Goal: Task Accomplishment & Management: Manage account settings

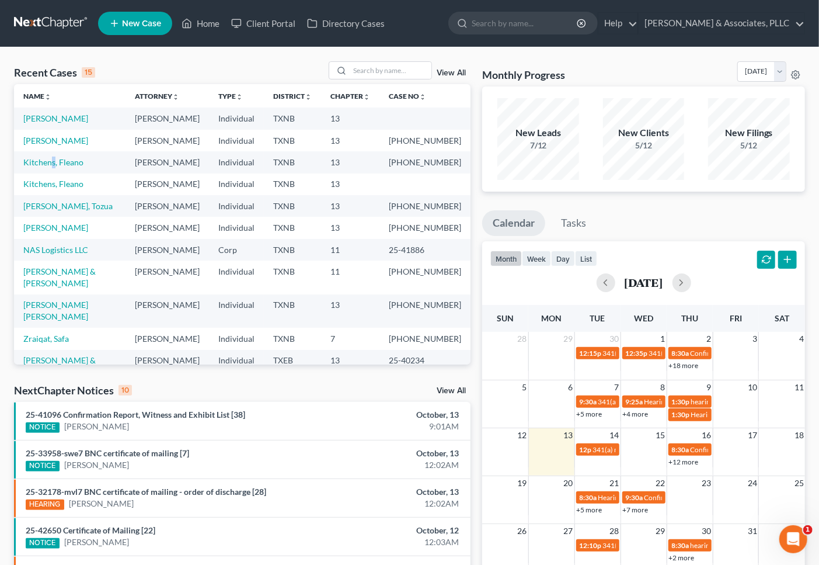
click at [53, 173] on td "Kitchens, Fleano" at bounding box center [70, 162] width 112 height 22
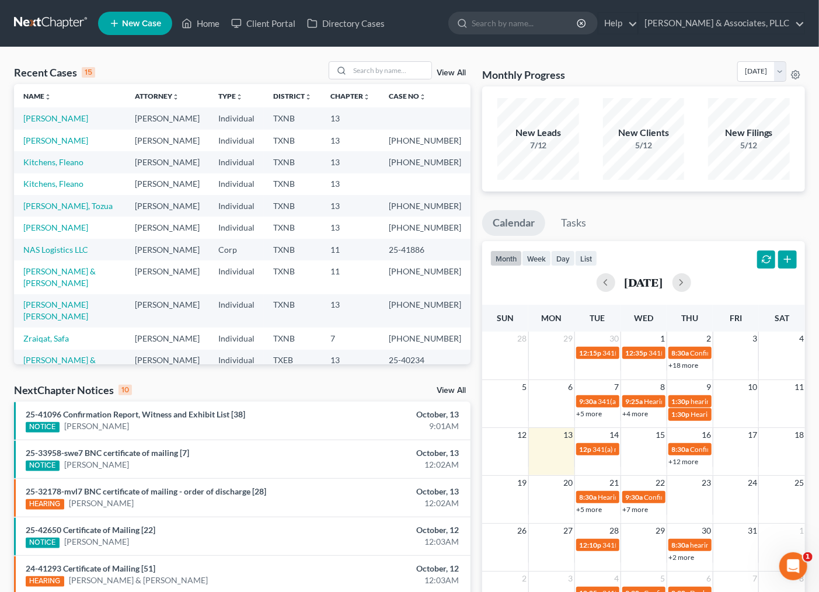
click at [44, 195] on td "Kitchens, Fleano" at bounding box center [70, 184] width 112 height 22
click at [44, 189] on link "Kitchens, Fleano" at bounding box center [53, 184] width 60 height 10
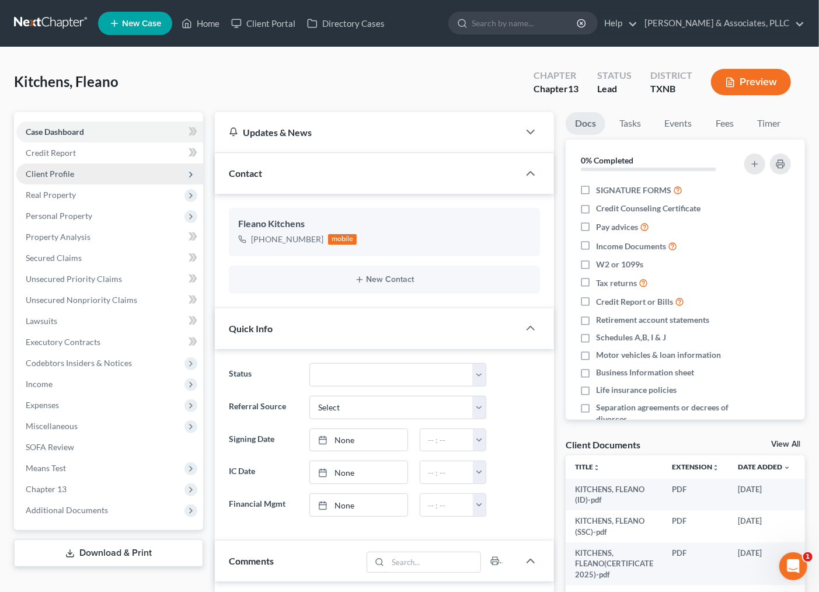
click at [60, 173] on span "Client Profile" at bounding box center [50, 174] width 48 height 10
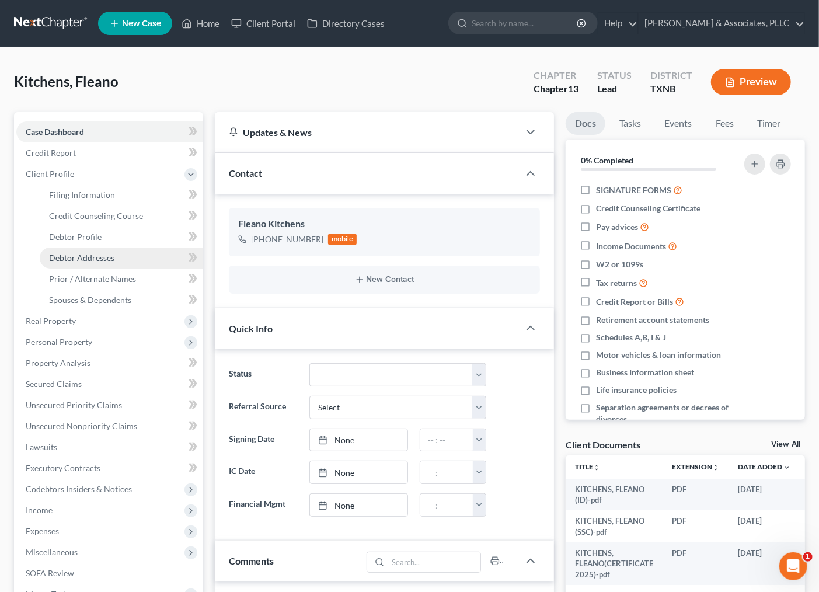
click at [79, 253] on span "Debtor Addresses" at bounding box center [81, 258] width 65 height 10
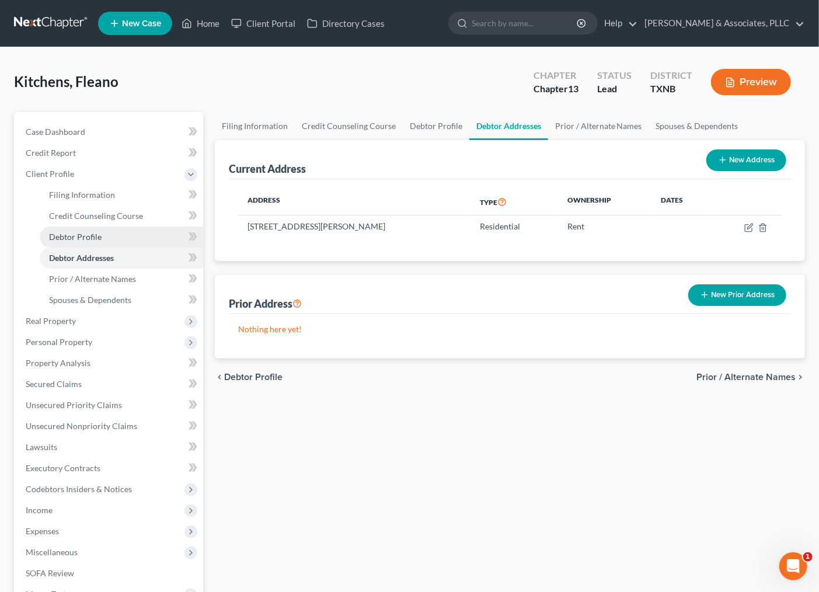
click at [90, 238] on span "Debtor Profile" at bounding box center [75, 237] width 53 height 10
select select "0"
select select "2"
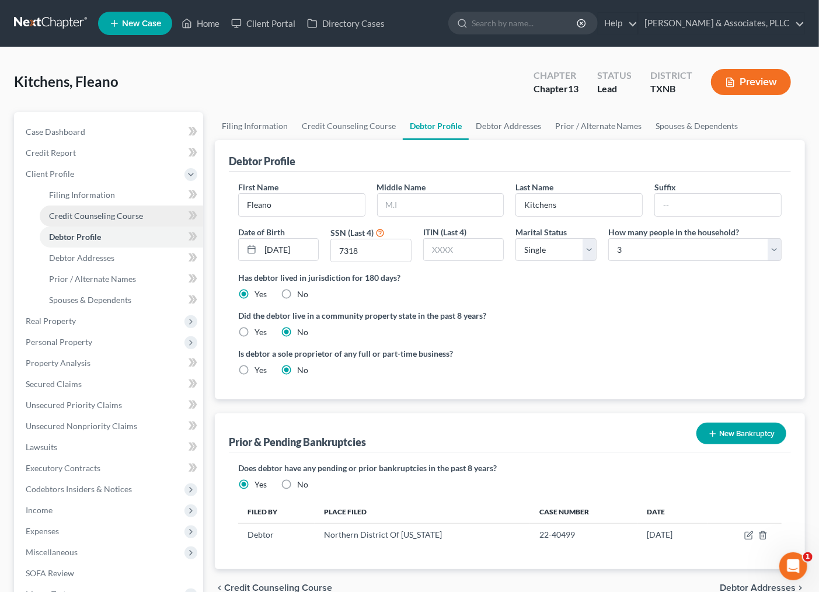
click at [102, 220] on span "Credit Counseling Course" at bounding box center [96, 216] width 94 height 10
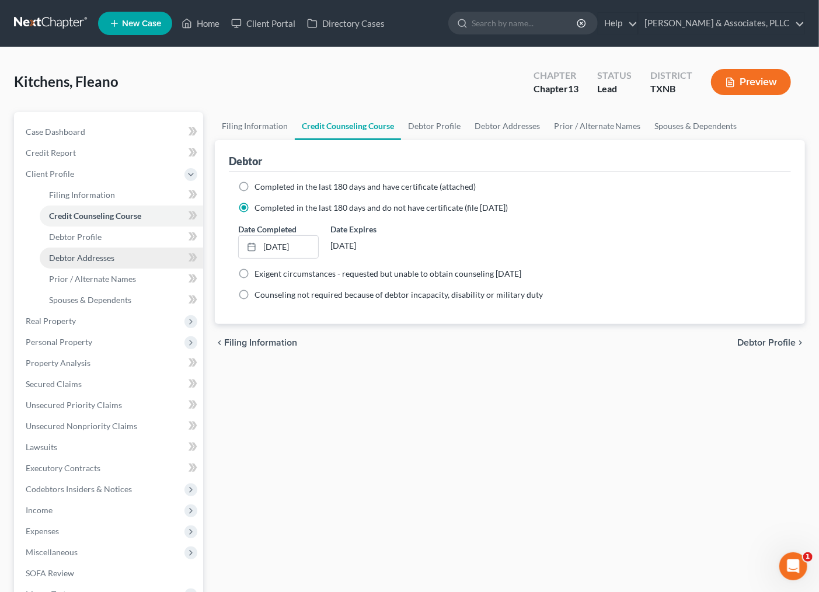
click at [94, 263] on link "Debtor Addresses" at bounding box center [121, 258] width 163 height 21
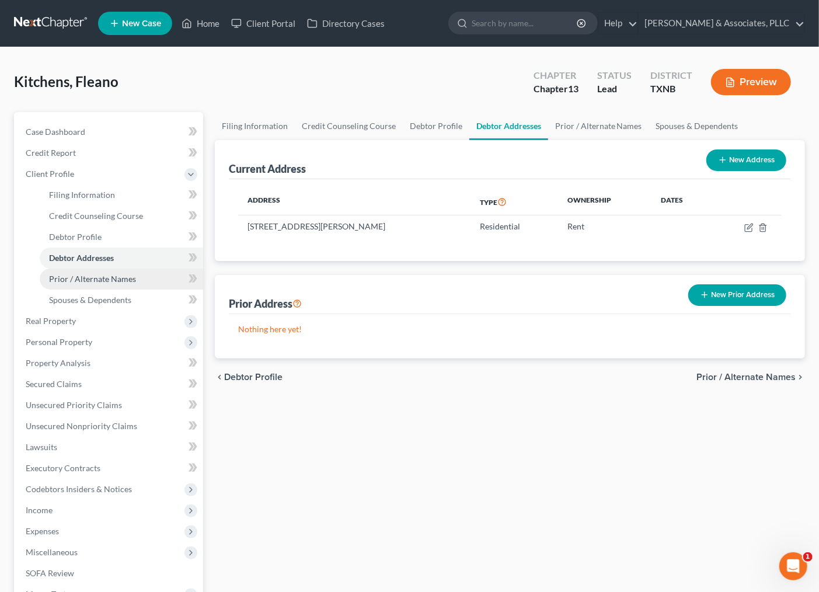
click at [94, 278] on span "Prior / Alternate Names" at bounding box center [92, 279] width 87 height 10
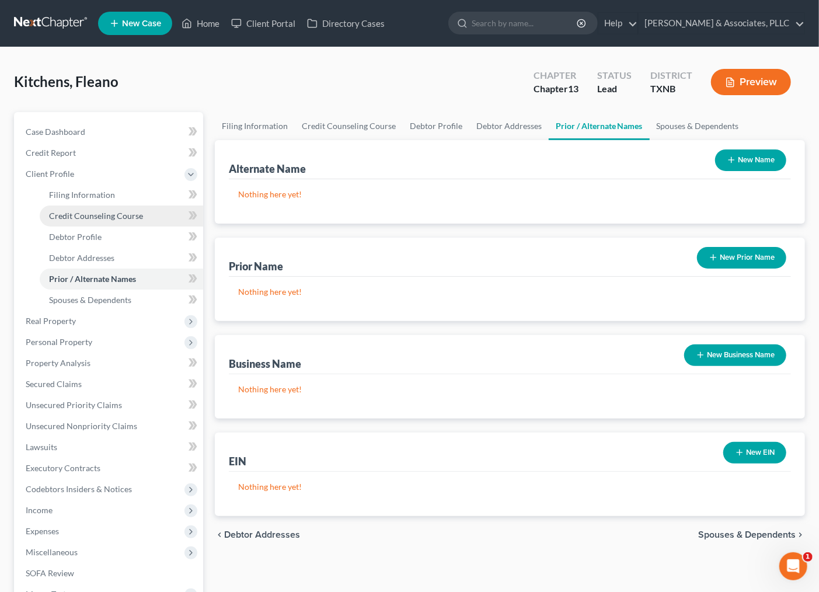
click at [96, 214] on span "Credit Counseling Course" at bounding box center [96, 216] width 94 height 10
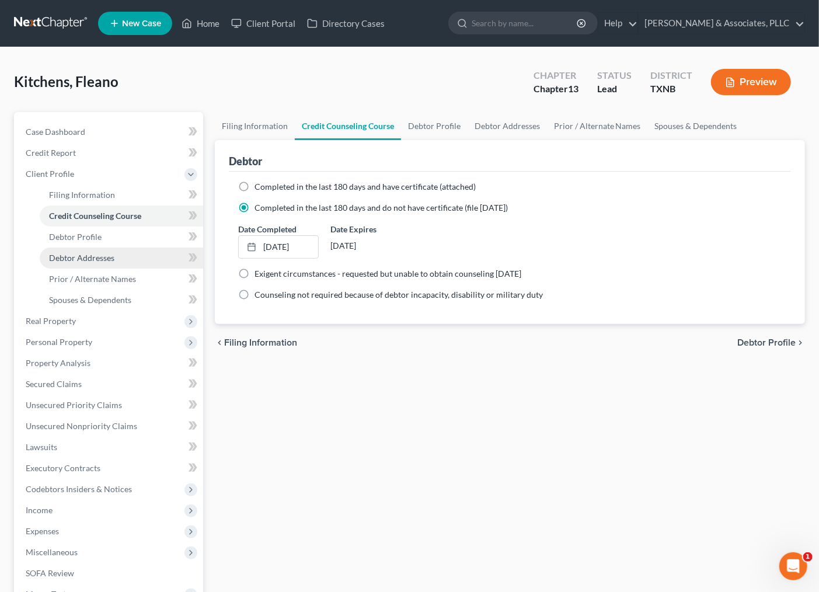
click at [92, 257] on span "Debtor Addresses" at bounding box center [81, 258] width 65 height 10
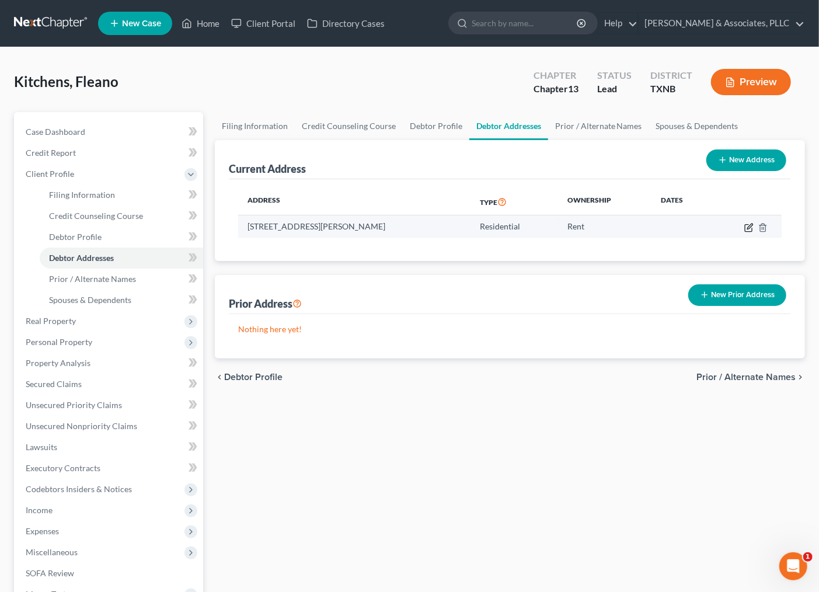
click at [750, 229] on icon "button" at bounding box center [748, 227] width 9 height 9
select select "45"
select select "0"
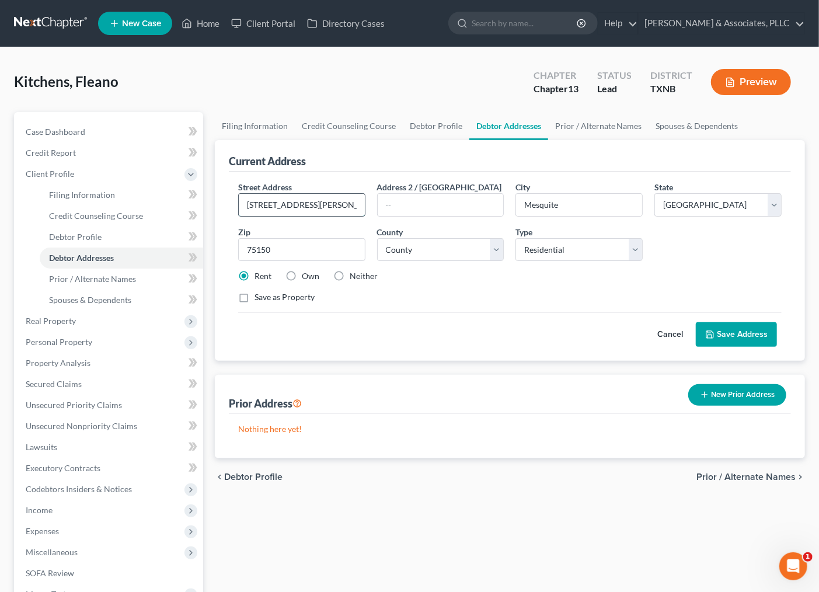
click at [316, 203] on input "[STREET_ADDRESS][PERSON_NAME]" at bounding box center [302, 205] width 126 height 22
drag, startPoint x: 310, startPoint y: 203, endPoint x: 176, endPoint y: 218, distance: 135.2
click at [176, 218] on div "Petition Navigation Case Dashboard Payments Invoices Payments Payments Credit R…" at bounding box center [409, 402] width 803 height 581
type input "[STREET_ADDRESS]"
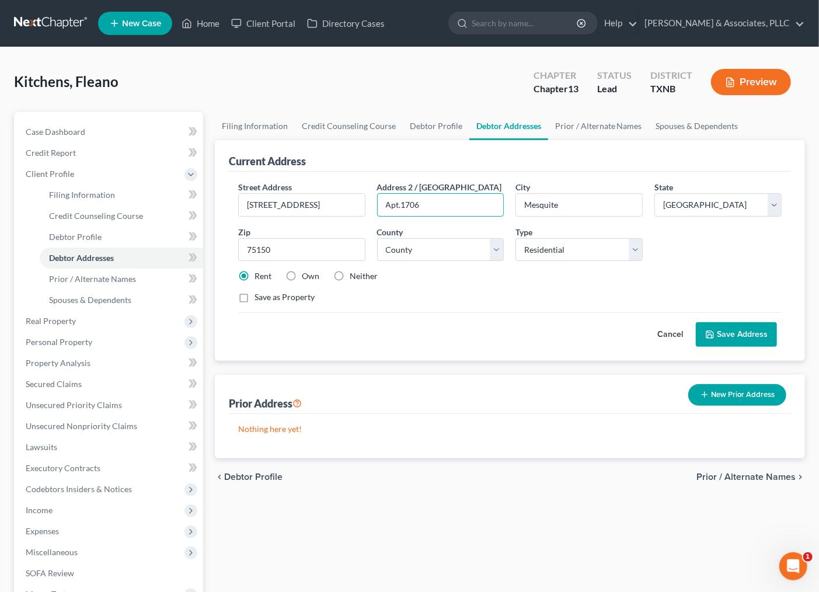
type input "Apt.1706"
type input "75215"
select select "56"
type input "[GEOGRAPHIC_DATA]"
click at [743, 335] on button "Save Address" at bounding box center [736, 334] width 81 height 25
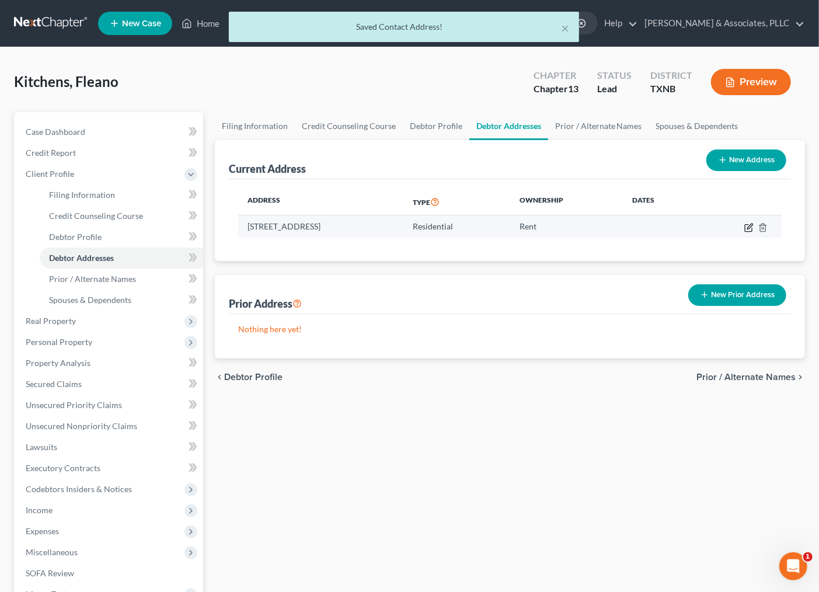
click at [748, 228] on icon "button" at bounding box center [749, 226] width 5 height 5
select select "45"
select select "56"
select select "0"
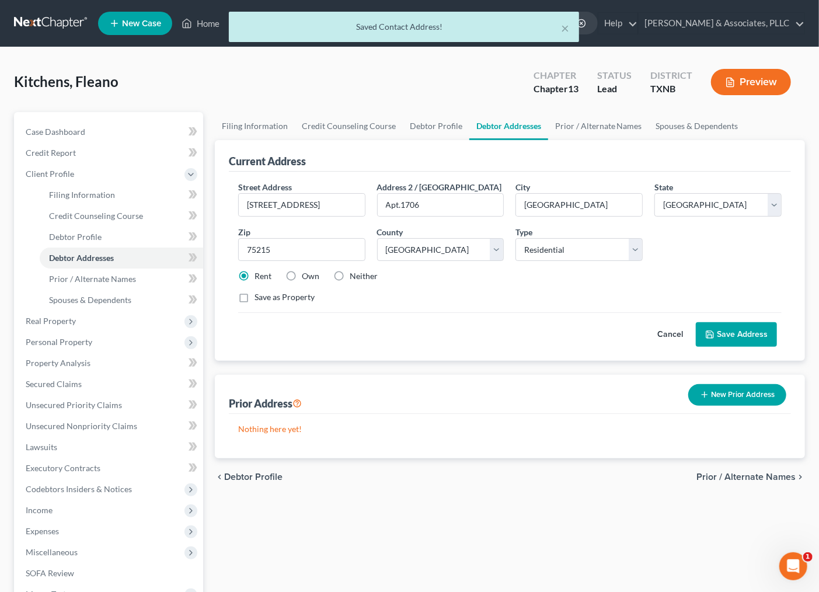
click at [755, 334] on button "Save Address" at bounding box center [736, 334] width 81 height 25
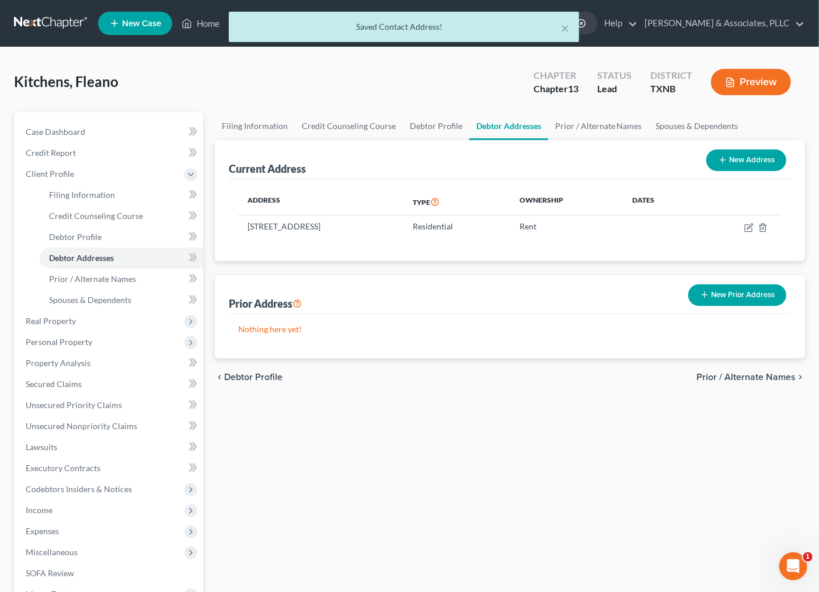
click at [212, 20] on div "× Saved Contact Address!" at bounding box center [403, 30] width 819 height 36
click at [201, 23] on div "× Saved Contact Address!" at bounding box center [403, 30] width 819 height 36
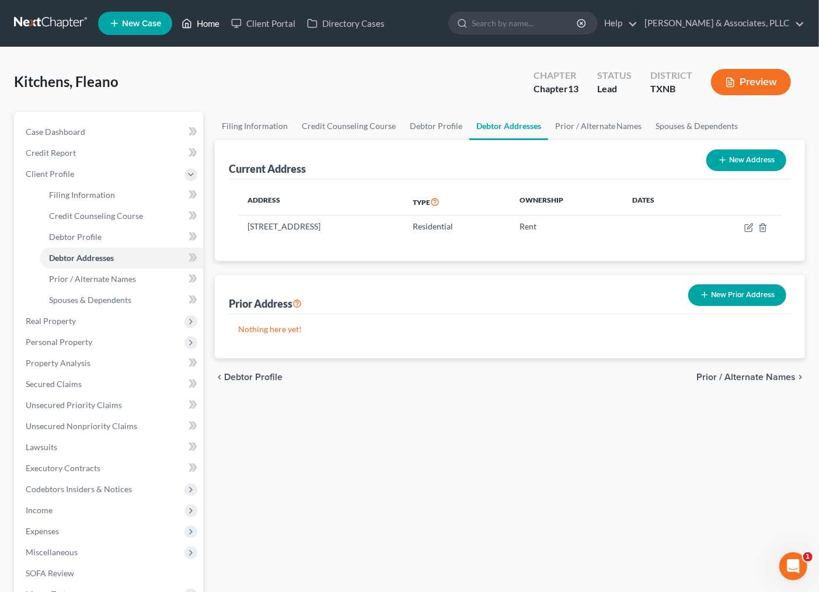
click at [201, 23] on link "Home" at bounding box center [201, 23] width 50 height 21
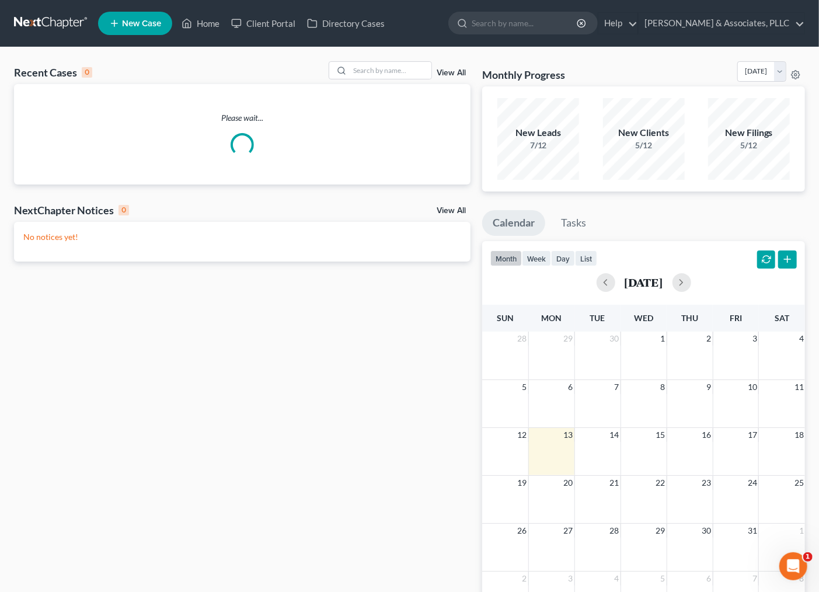
click at [419, 458] on div "Recent Cases 0 View All Please wait... NextChapter Notices 0 View All No notice…" at bounding box center [242, 350] width 468 height 578
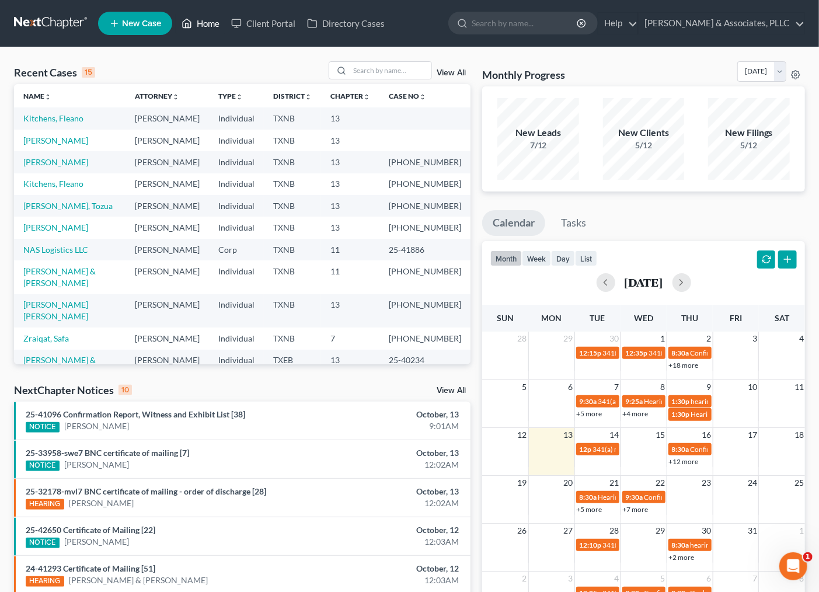
click at [197, 22] on link "Home" at bounding box center [201, 23] width 50 height 21
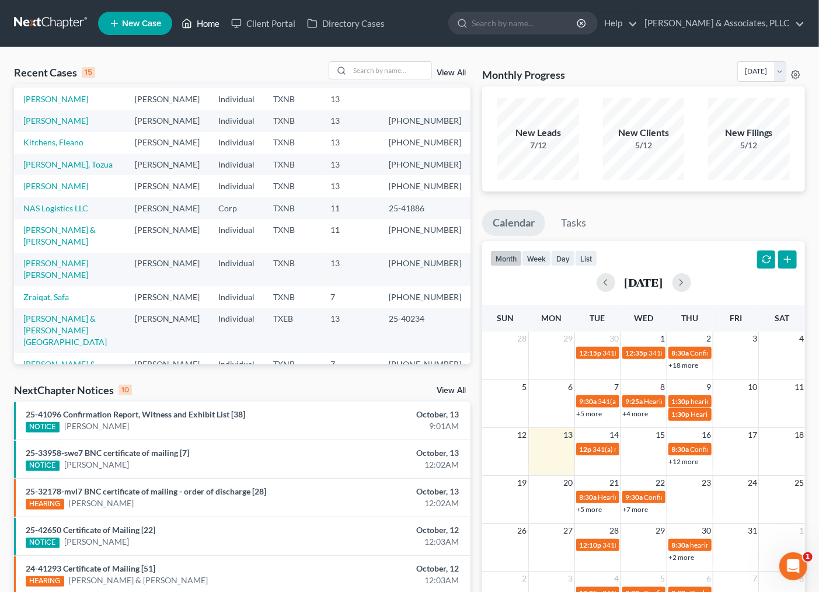
scroll to position [130, 0]
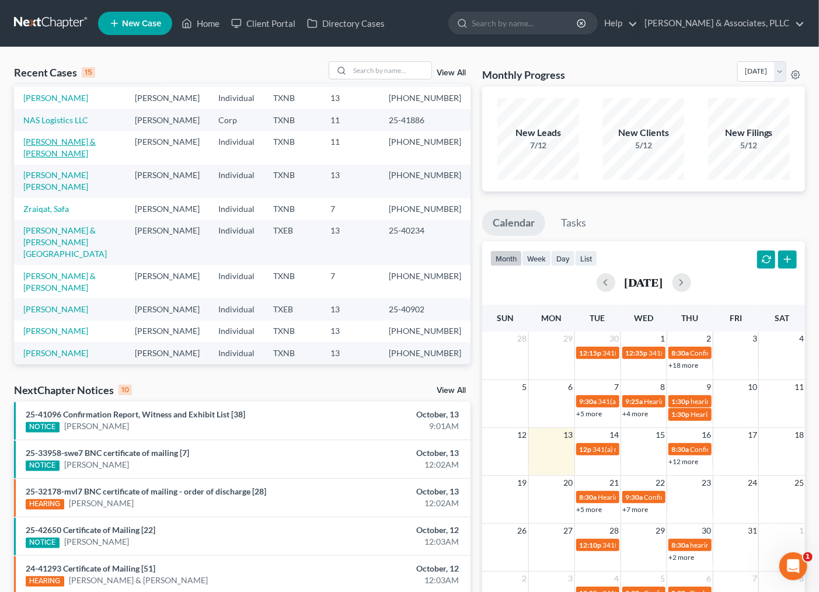
click at [74, 158] on link "[PERSON_NAME] & [PERSON_NAME]" at bounding box center [59, 148] width 72 height 22
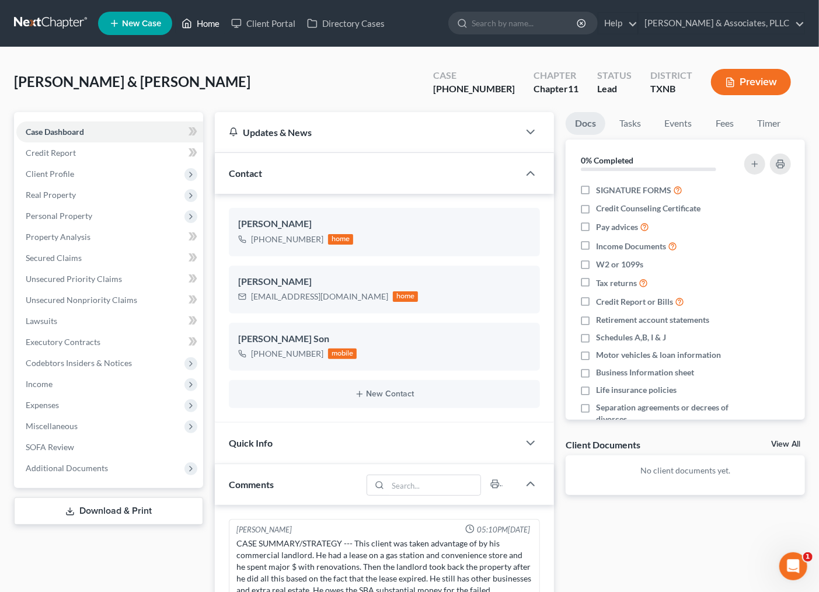
click at [204, 25] on link "Home" at bounding box center [201, 23] width 50 height 21
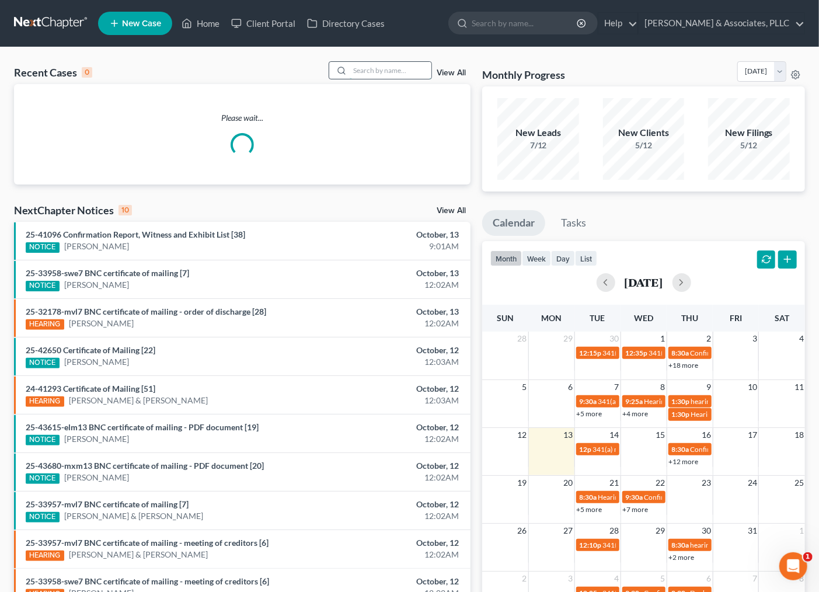
click at [352, 74] on input "search" at bounding box center [391, 70] width 82 height 17
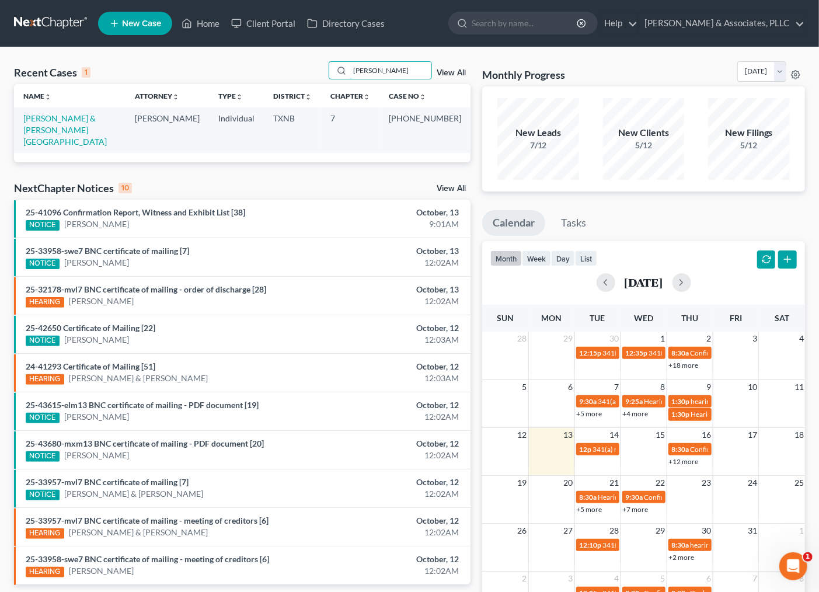
drag, startPoint x: 392, startPoint y: 66, endPoint x: 287, endPoint y: 68, distance: 105.1
click at [284, 67] on div "Recent Cases 1 [PERSON_NAME] View All" at bounding box center [242, 72] width 457 height 23
click at [390, 68] on input "[PERSON_NAME]" at bounding box center [391, 70] width 82 height 17
drag, startPoint x: 391, startPoint y: 68, endPoint x: 345, endPoint y: 76, distance: 46.8
click at [345, 76] on div "[PERSON_NAME]" at bounding box center [381, 70] width 104 height 18
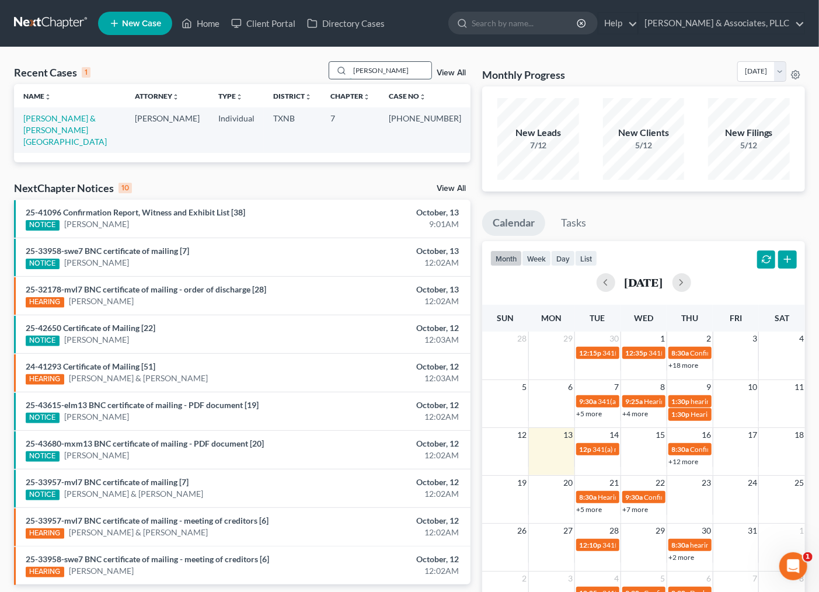
type input "[PERSON_NAME]"
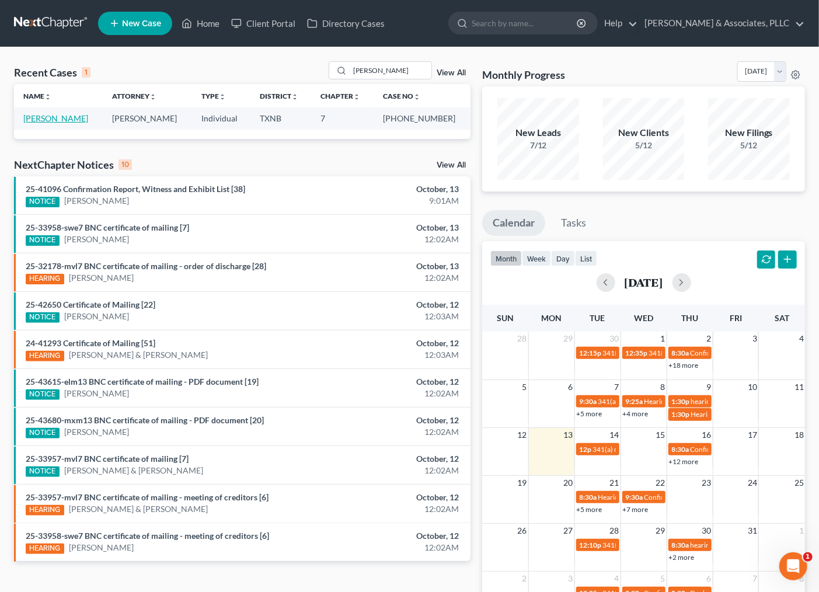
click at [74, 117] on link "[PERSON_NAME]" at bounding box center [55, 118] width 65 height 10
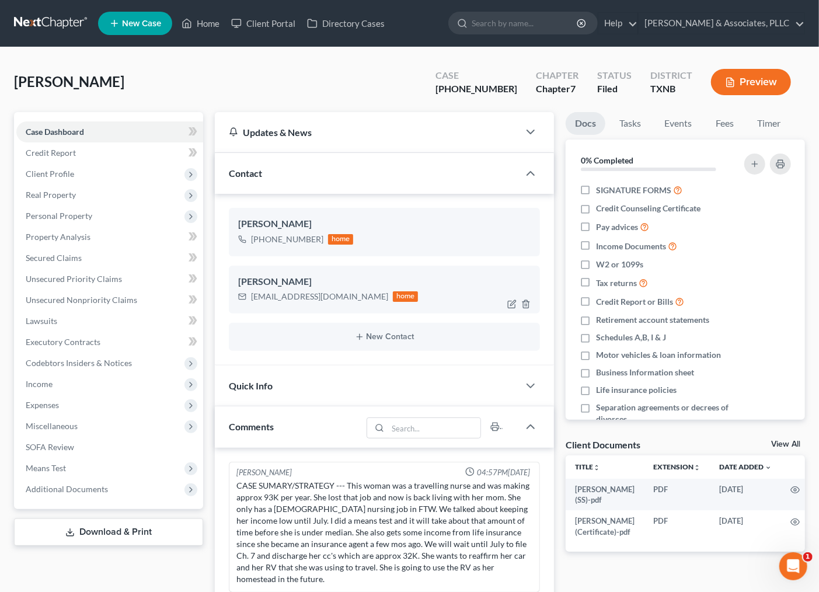
scroll to position [164, 0]
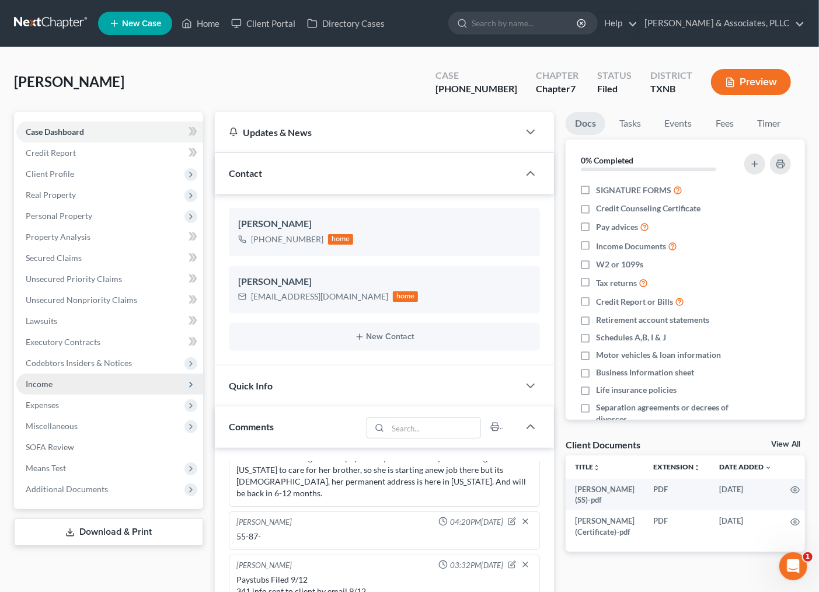
click at [51, 386] on span "Income" at bounding box center [39, 384] width 27 height 10
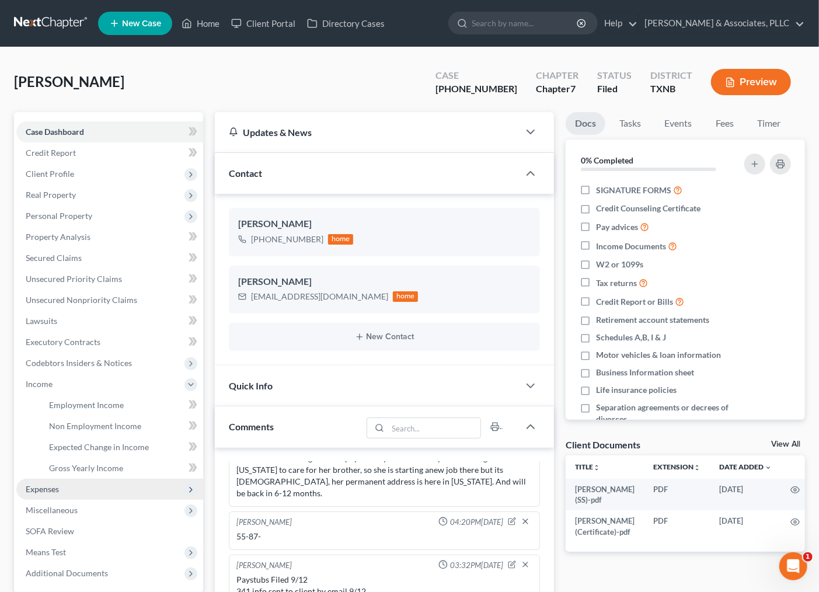
click at [53, 492] on span "Expenses" at bounding box center [42, 489] width 33 height 10
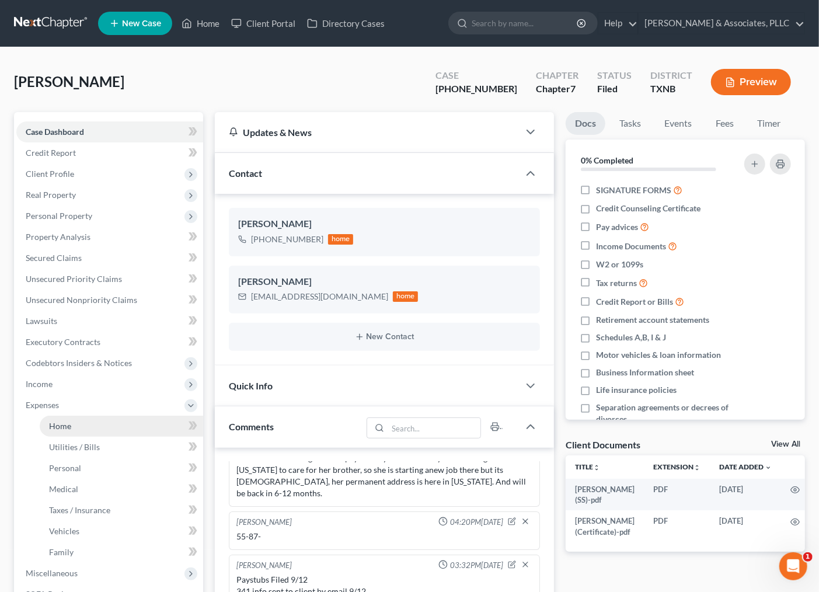
click at [68, 430] on link "Home" at bounding box center [121, 426] width 163 height 21
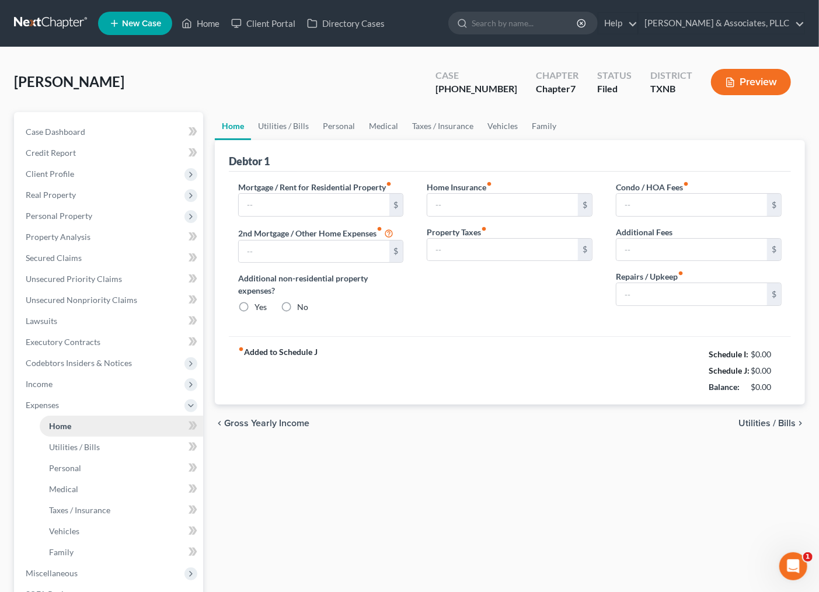
type input "0.00"
radio input "true"
type input "0.00"
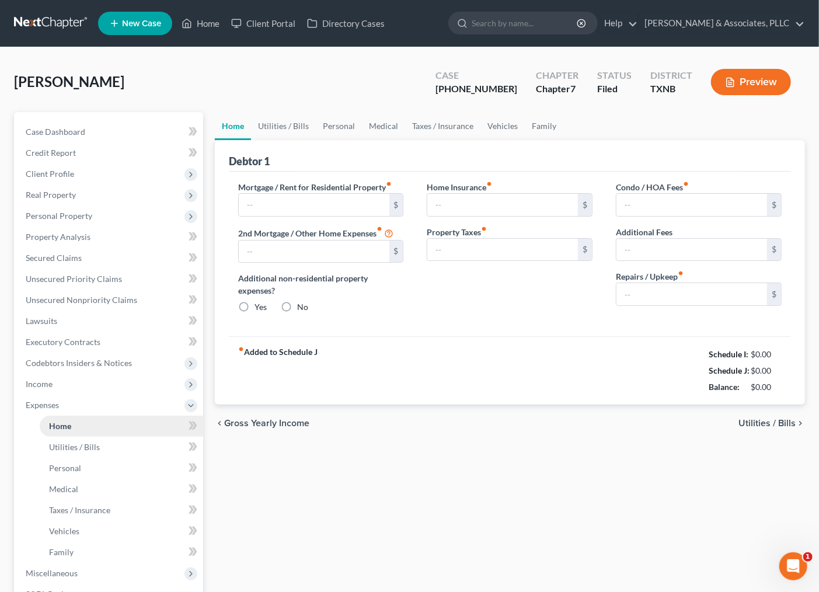
type input "0.00"
click at [287, 124] on link "Utilities / Bills" at bounding box center [283, 126] width 65 height 28
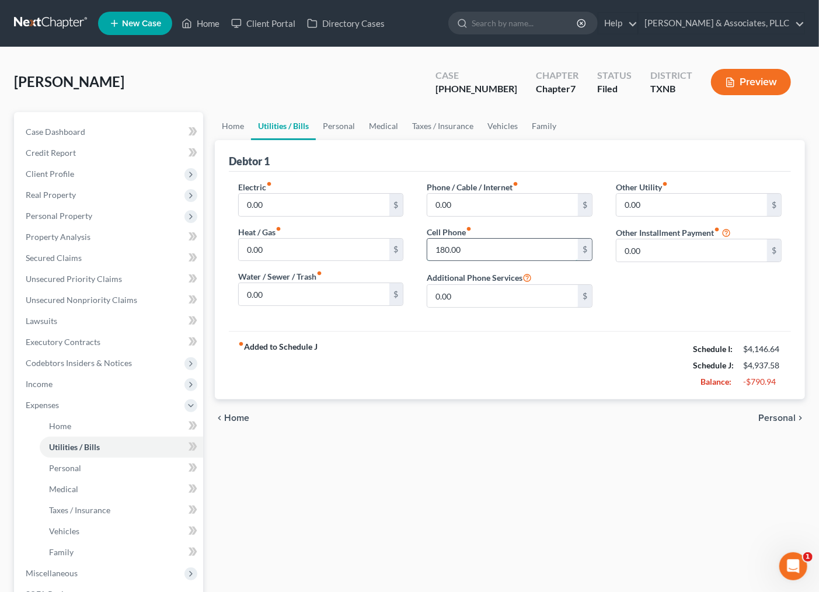
click at [467, 253] on input "180.00" at bounding box center [502, 250] width 151 height 22
click at [330, 126] on link "Personal" at bounding box center [339, 126] width 46 height 28
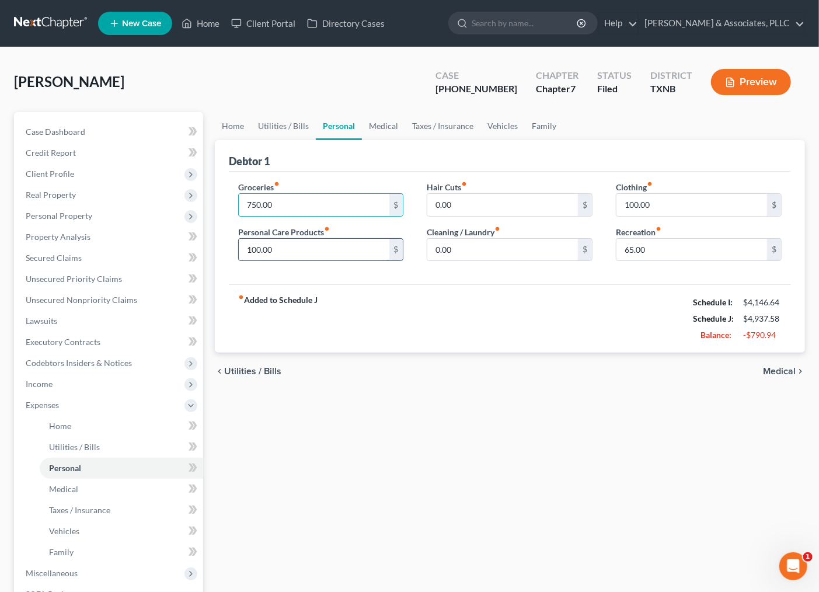
click at [266, 253] on input "100.00" at bounding box center [314, 250] width 151 height 22
click at [622, 203] on input "100.00" at bounding box center [692, 205] width 151 height 22
click at [626, 201] on input "100.00" at bounding box center [692, 205] width 151 height 22
drag, startPoint x: 625, startPoint y: 203, endPoint x: 636, endPoint y: 203, distance: 11.7
click at [636, 203] on input "100.00" at bounding box center [692, 205] width 151 height 22
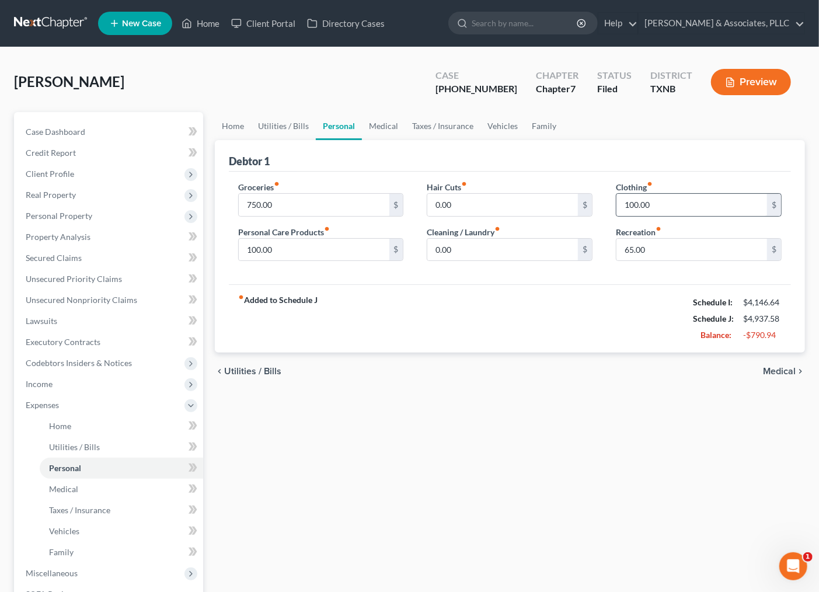
click at [674, 193] on div "100.00 $" at bounding box center [699, 204] width 166 height 23
click at [629, 204] on input "100.00" at bounding box center [692, 205] width 151 height 22
click at [629, 203] on input "100.00" at bounding box center [692, 205] width 151 height 22
drag, startPoint x: 632, startPoint y: 203, endPoint x: 621, endPoint y: 204, distance: 10.7
click at [621, 204] on input "100.00" at bounding box center [692, 205] width 151 height 22
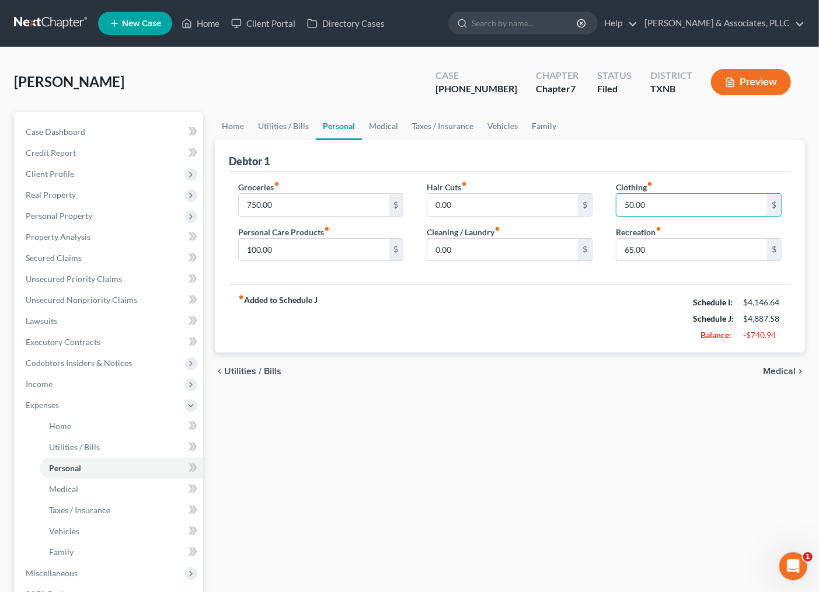
type input "50.00"
drag, startPoint x: 538, startPoint y: 327, endPoint x: 567, endPoint y: 330, distance: 29.3
click at [535, 330] on div "fiber_manual_record Added to Schedule J Schedule I: $4,146.64 Schedule J: $4,88…" at bounding box center [510, 318] width 562 height 68
click at [775, 368] on span "Medical" at bounding box center [779, 371] width 33 height 9
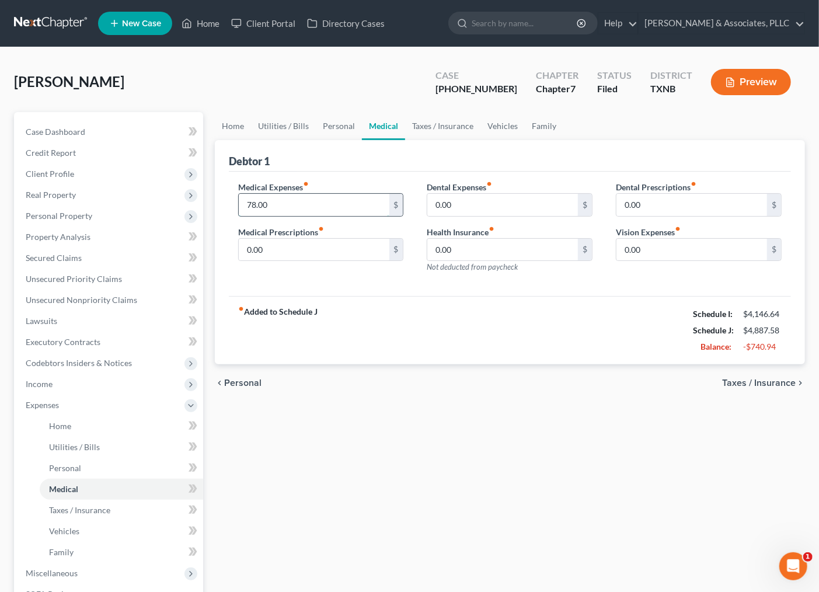
click at [277, 201] on input "78.00" at bounding box center [314, 205] width 151 height 22
click at [417, 124] on link "Taxes / Insurance" at bounding box center [442, 126] width 75 height 28
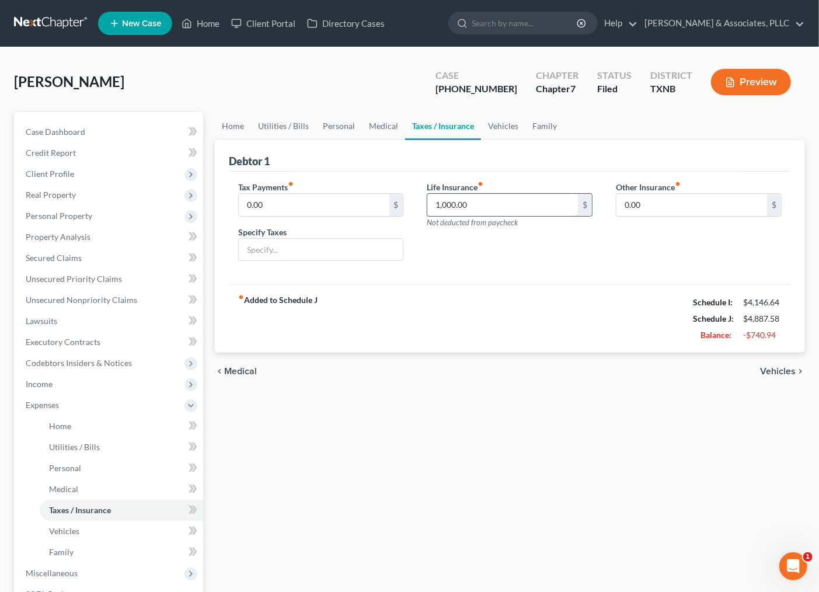
click at [528, 213] on input "1,000.00" at bounding box center [502, 205] width 151 height 22
click at [477, 276] on div "Tax Payments fiber_manual_record 0.00 $ Specify Taxes Life Insurance fiber_manu…" at bounding box center [510, 228] width 562 height 113
click at [481, 205] on input "1,000.00" at bounding box center [502, 205] width 151 height 22
click at [486, 125] on link "Vehicles" at bounding box center [503, 126] width 44 height 28
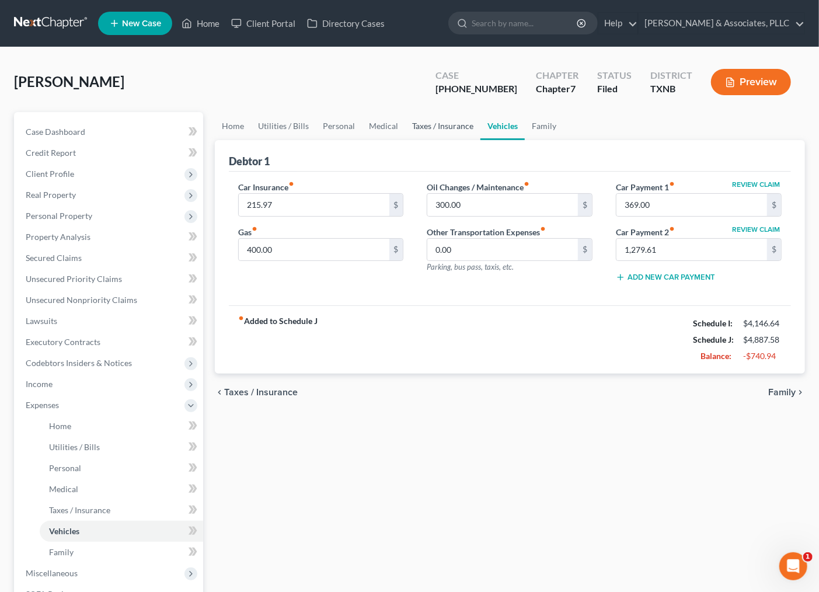
click at [440, 121] on link "Taxes / Insurance" at bounding box center [442, 126] width 75 height 28
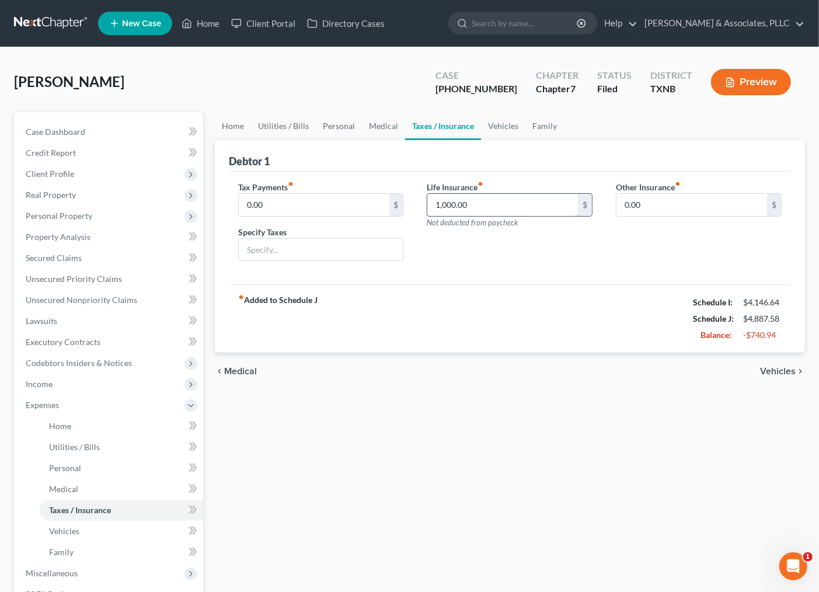
click at [431, 202] on input "1,000.00" at bounding box center [502, 205] width 151 height 22
click at [445, 203] on input "1,000.00" at bounding box center [502, 205] width 151 height 22
click at [512, 121] on link "Vehicles" at bounding box center [503, 126] width 44 height 28
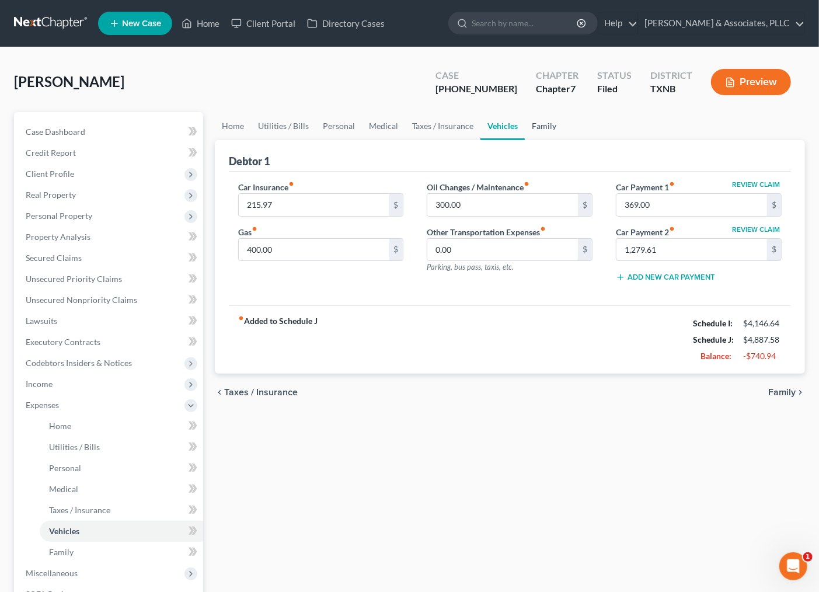
click at [544, 123] on link "Family" at bounding box center [544, 126] width 39 height 28
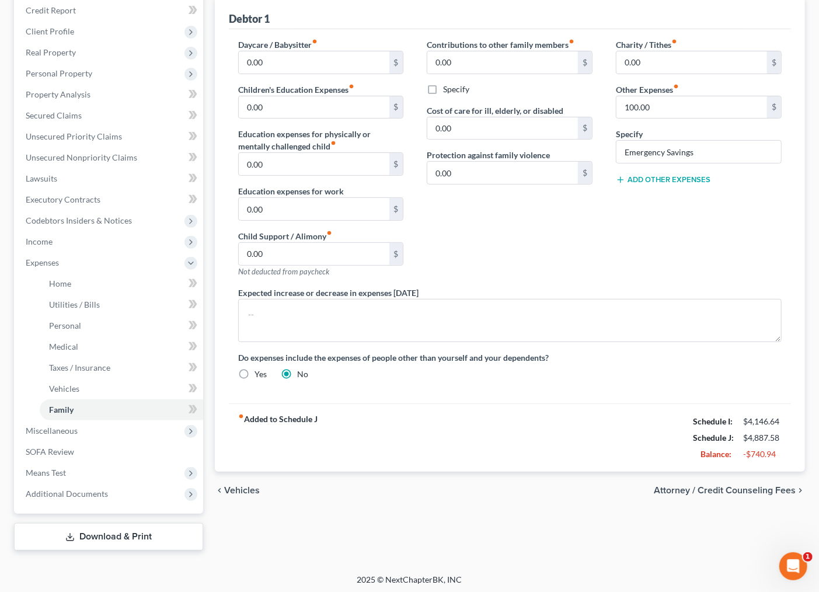
scroll to position [144, 0]
click at [74, 491] on span "Additional Documents" at bounding box center [67, 492] width 82 height 10
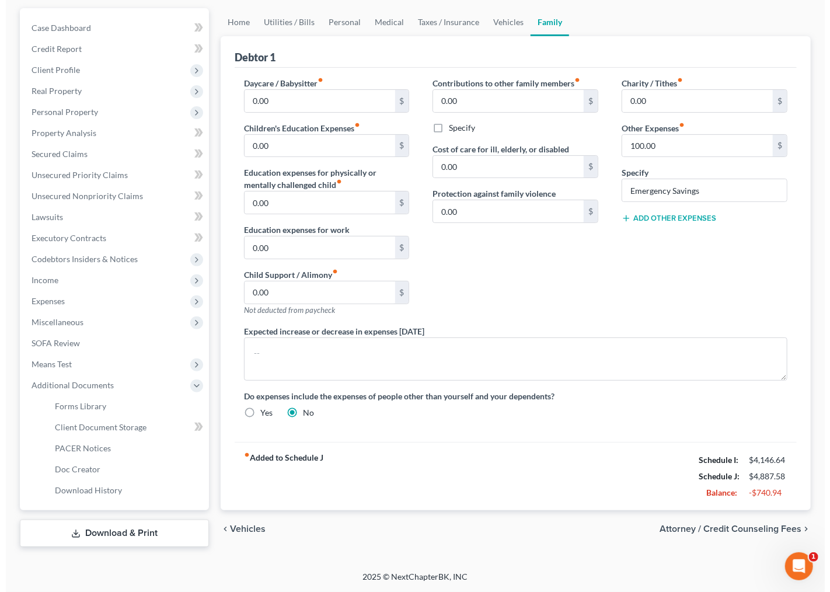
scroll to position [103, 0]
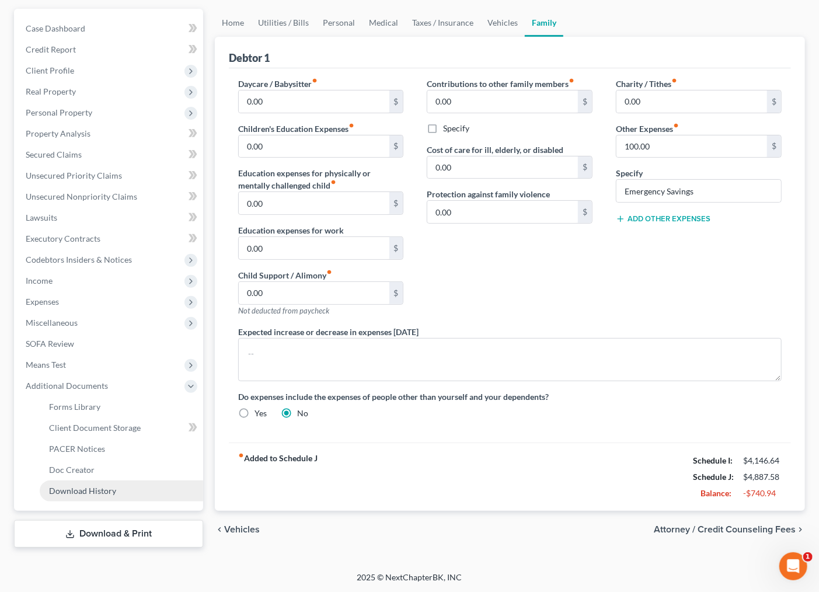
click at [112, 494] on link "Download History" at bounding box center [121, 490] width 163 height 21
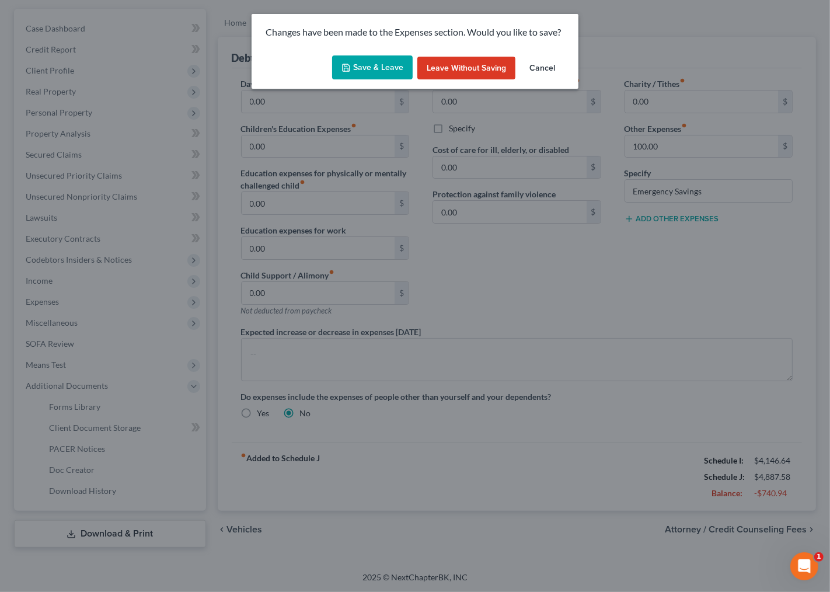
click at [381, 67] on button "Save & Leave" at bounding box center [372, 67] width 81 height 25
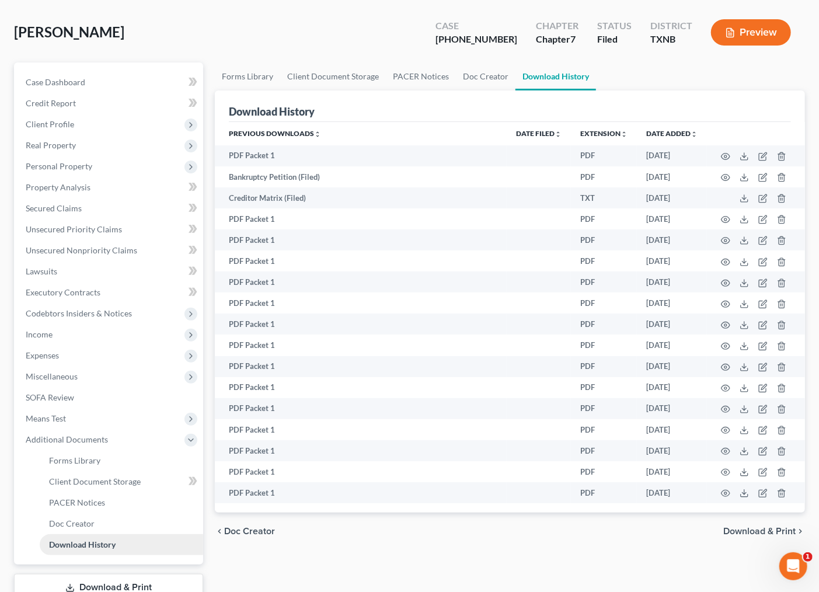
scroll to position [102, 0]
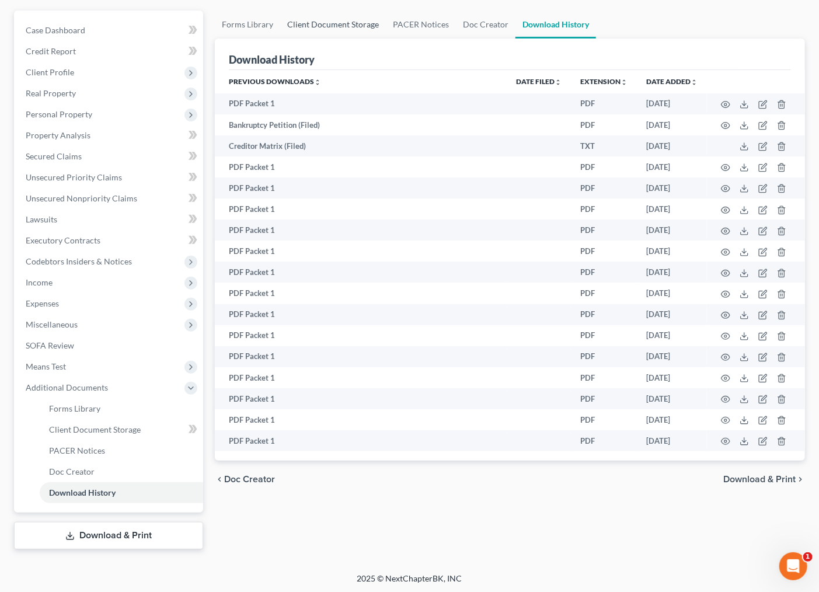
click at [348, 25] on link "Client Document Storage" at bounding box center [333, 25] width 106 height 28
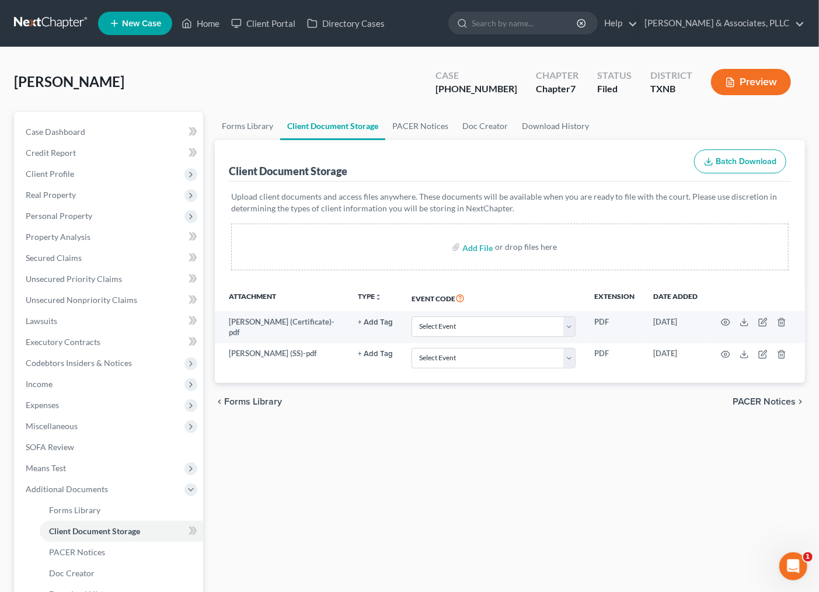
drag, startPoint x: 384, startPoint y: 447, endPoint x: 280, endPoint y: 375, distance: 126.7
click at [383, 446] on div "Forms Library Client Document Storage PACER Notices Doc Creator Download Histor…" at bounding box center [510, 381] width 602 height 539
click at [50, 253] on span "Secured Claims" at bounding box center [54, 258] width 56 height 10
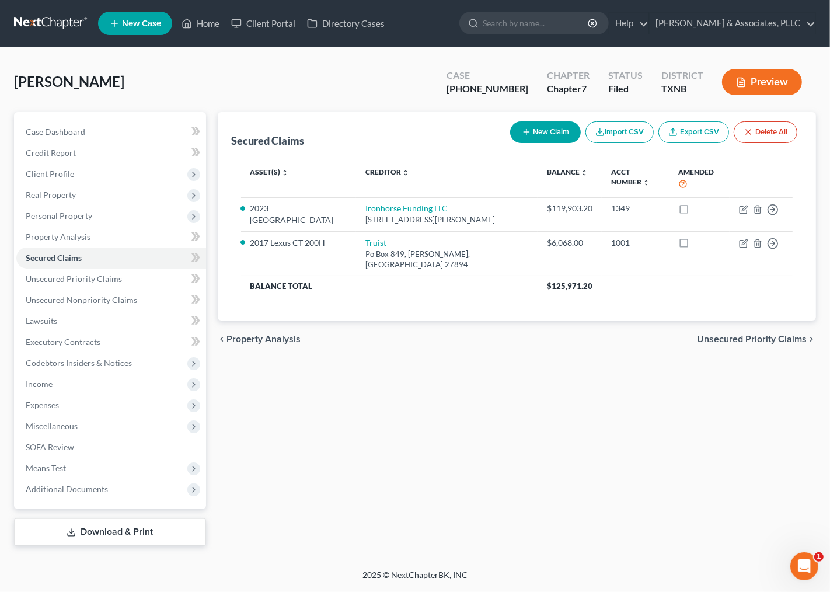
click at [598, 438] on div "Secured Claims New Claim Import CSV Export CSV Delete All Asset(s) expand_more …" at bounding box center [517, 329] width 611 height 434
click at [475, 462] on div "Secured Claims New Claim Import CSV Export CSV Delete All Asset(s) expand_more …" at bounding box center [517, 329] width 611 height 434
click at [78, 494] on span "Additional Documents" at bounding box center [111, 489] width 190 height 21
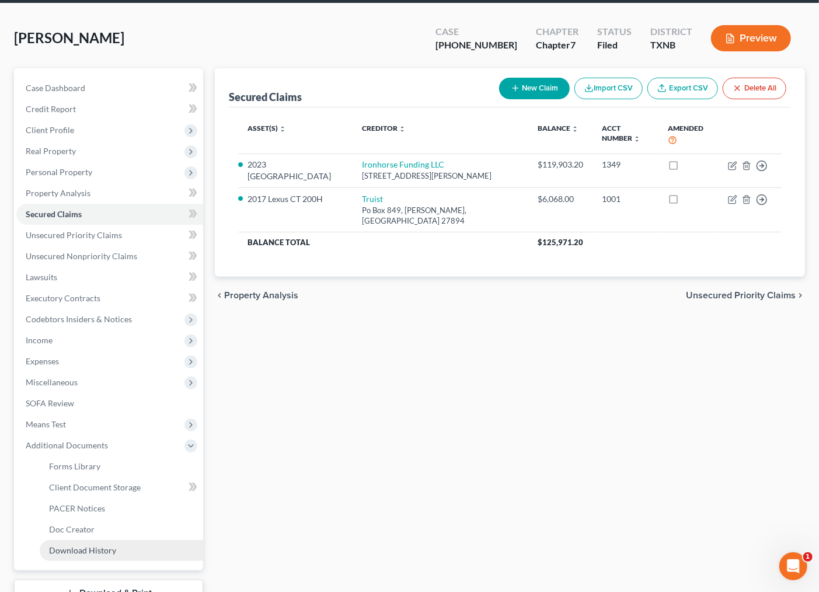
scroll to position [102, 0]
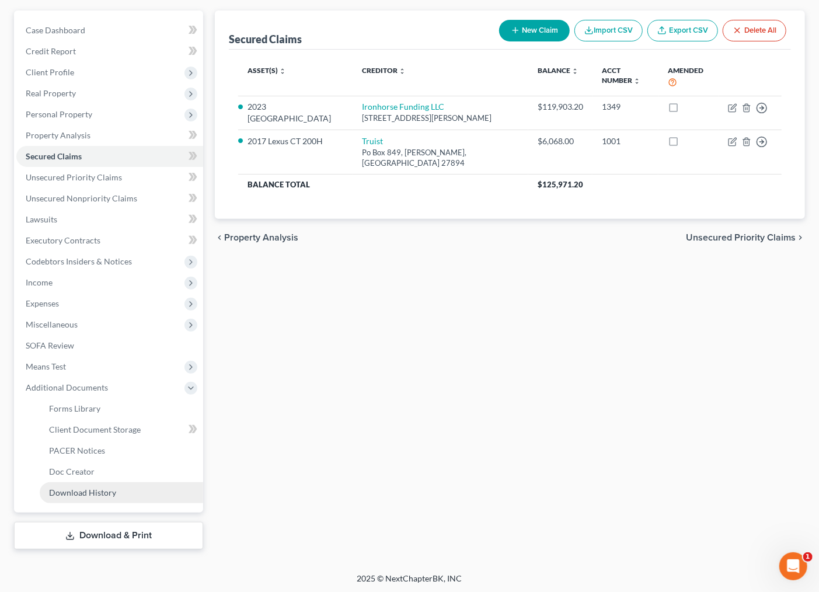
click at [97, 485] on link "Download History" at bounding box center [121, 492] width 163 height 21
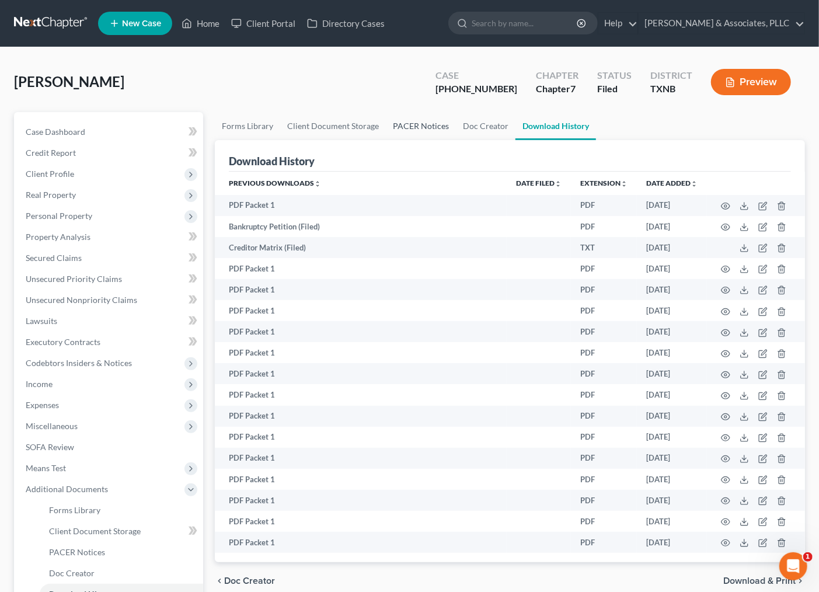
click at [412, 127] on link "PACER Notices" at bounding box center [421, 126] width 70 height 28
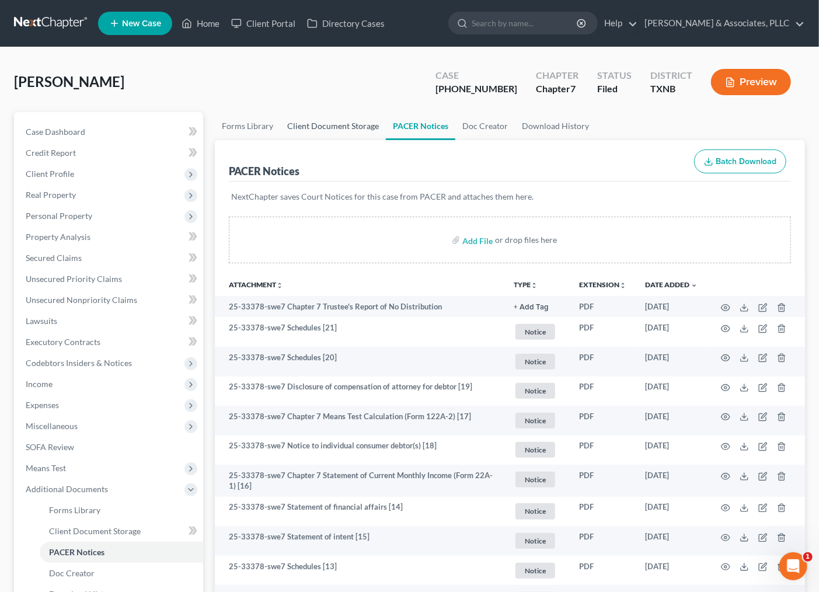
click at [354, 126] on link "Client Document Storage" at bounding box center [333, 126] width 106 height 28
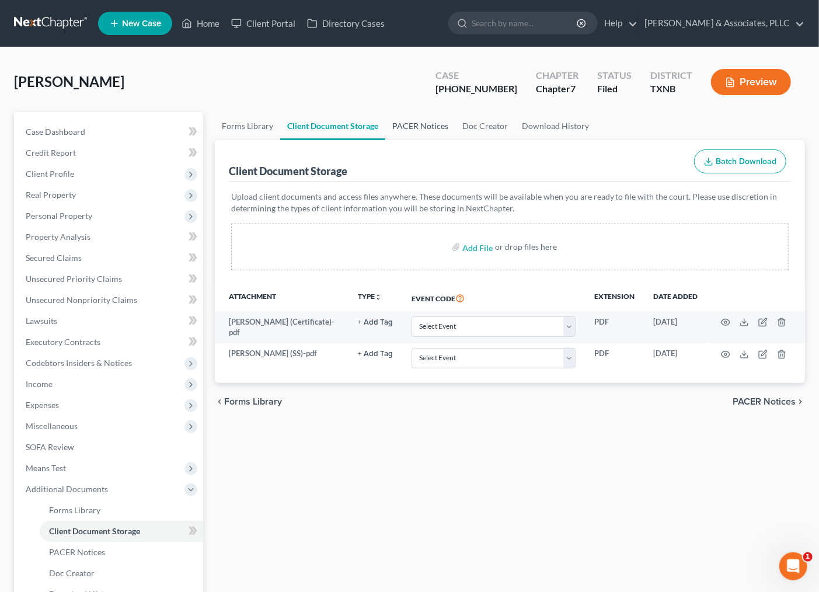
click at [405, 128] on link "PACER Notices" at bounding box center [420, 126] width 70 height 28
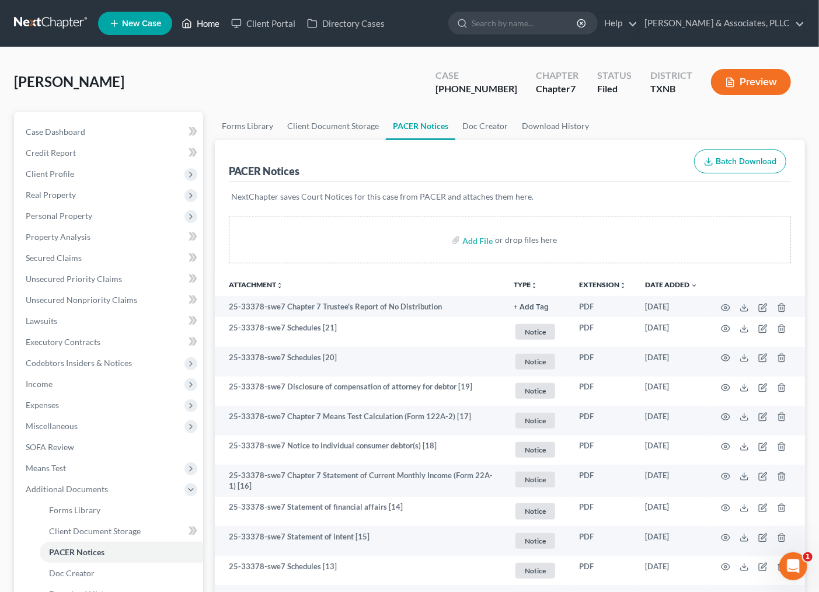
click at [205, 24] on link "Home" at bounding box center [201, 23] width 50 height 21
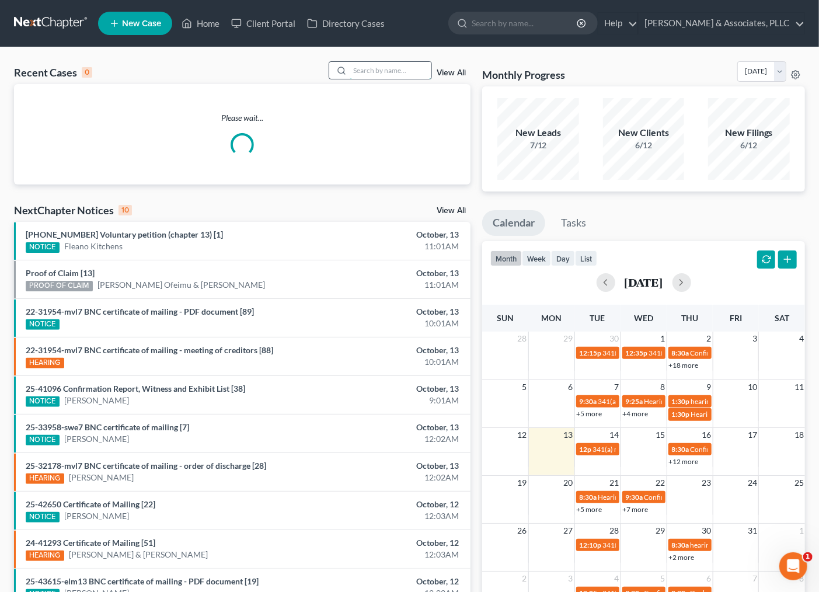
click at [363, 67] on input "search" at bounding box center [391, 70] width 82 height 17
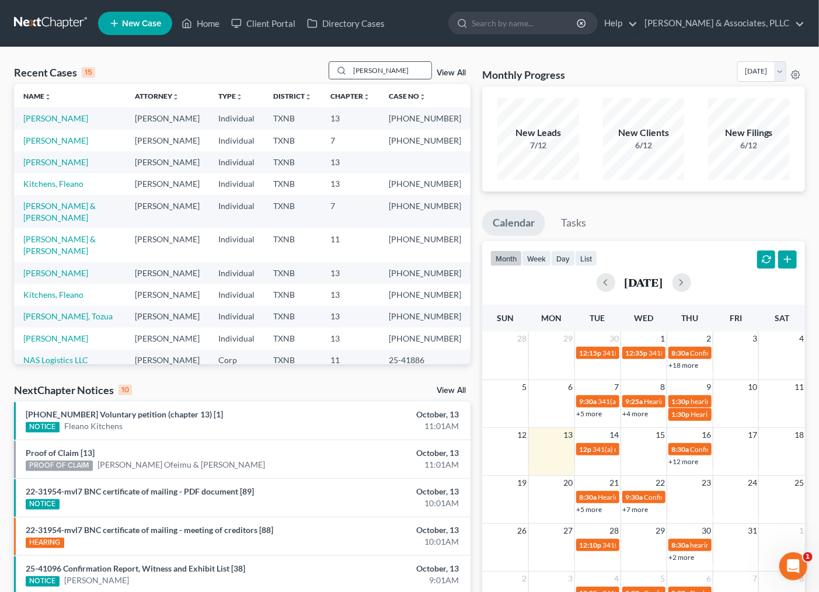
type input "[PERSON_NAME]"
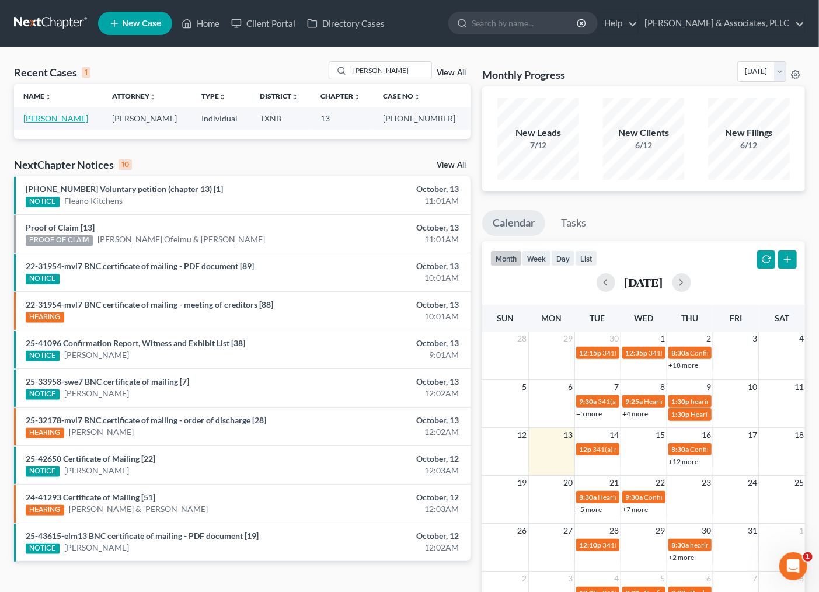
click at [49, 117] on link "[PERSON_NAME]" at bounding box center [55, 118] width 65 height 10
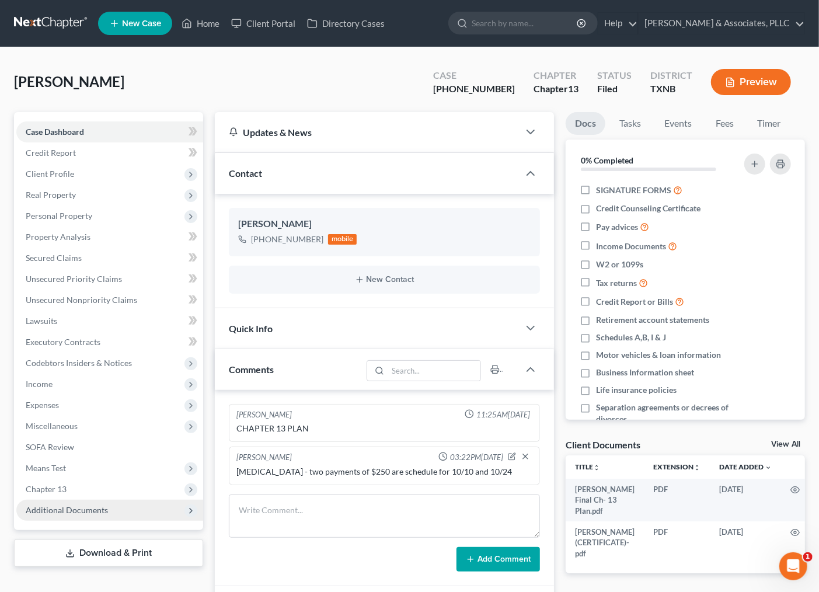
click at [80, 507] on span "Additional Documents" at bounding box center [67, 510] width 82 height 10
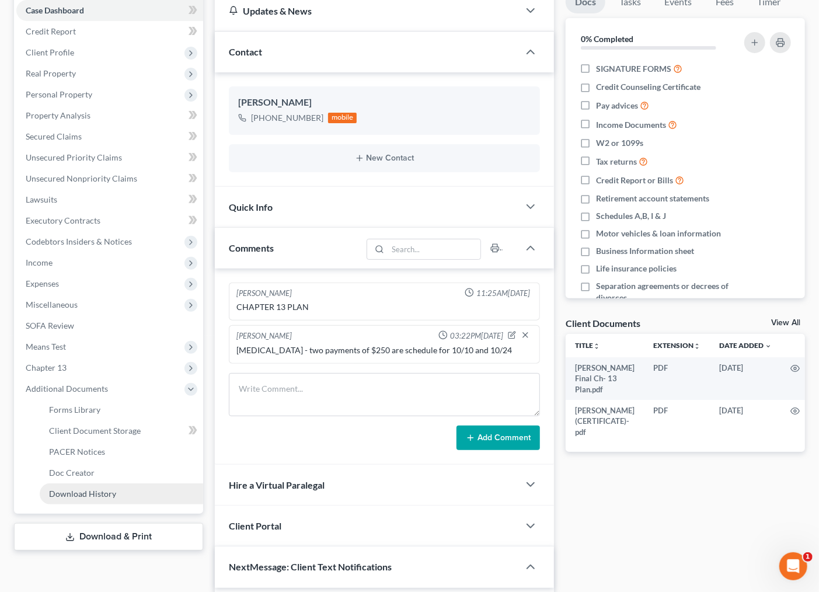
scroll to position [130, 0]
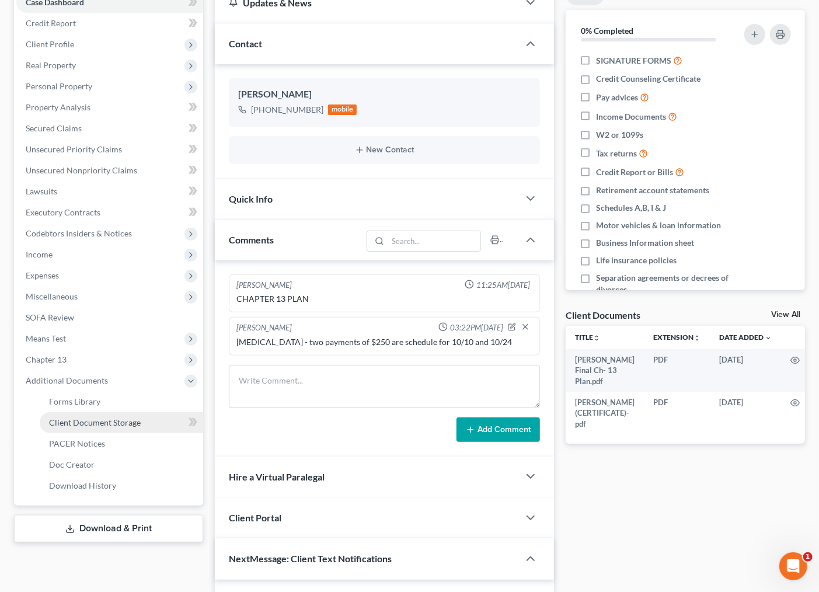
click at [82, 421] on span "Client Document Storage" at bounding box center [95, 422] width 92 height 10
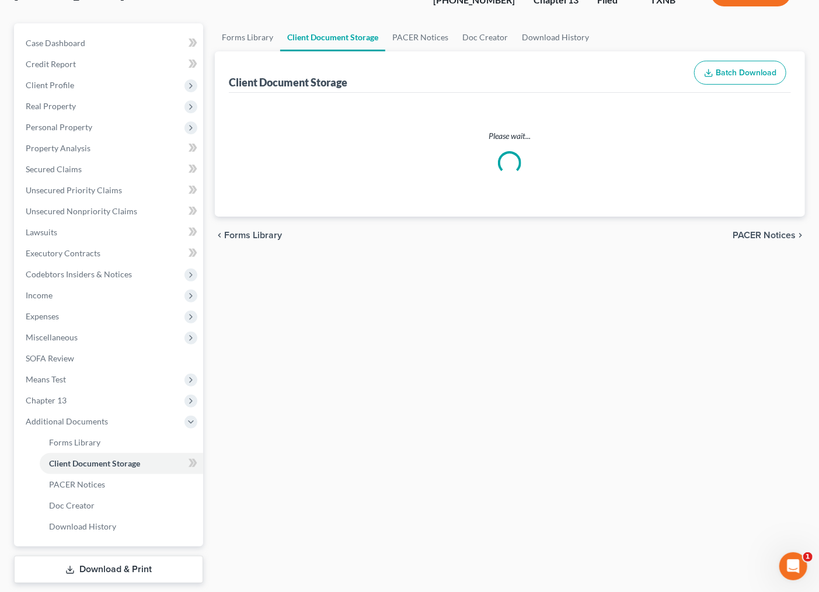
select select "10"
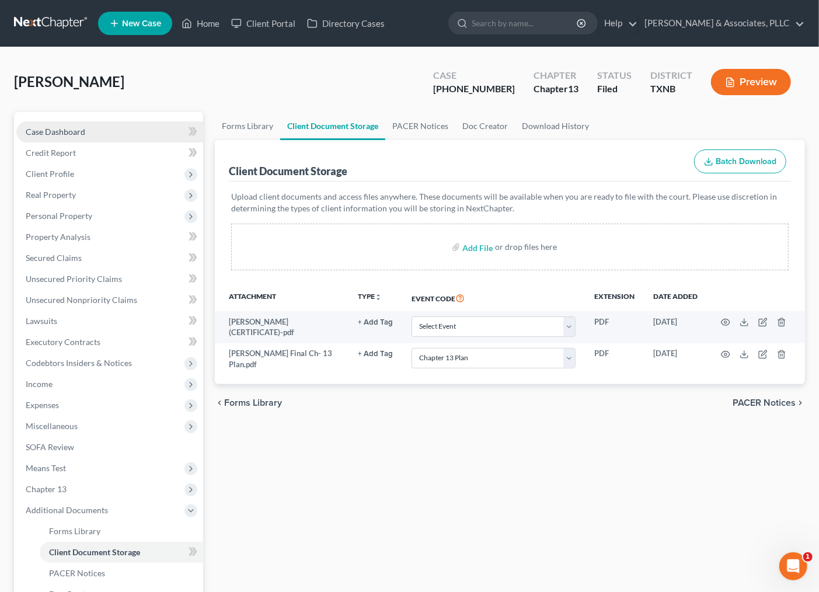
click at [62, 131] on span "Case Dashboard" at bounding box center [56, 132] width 60 height 10
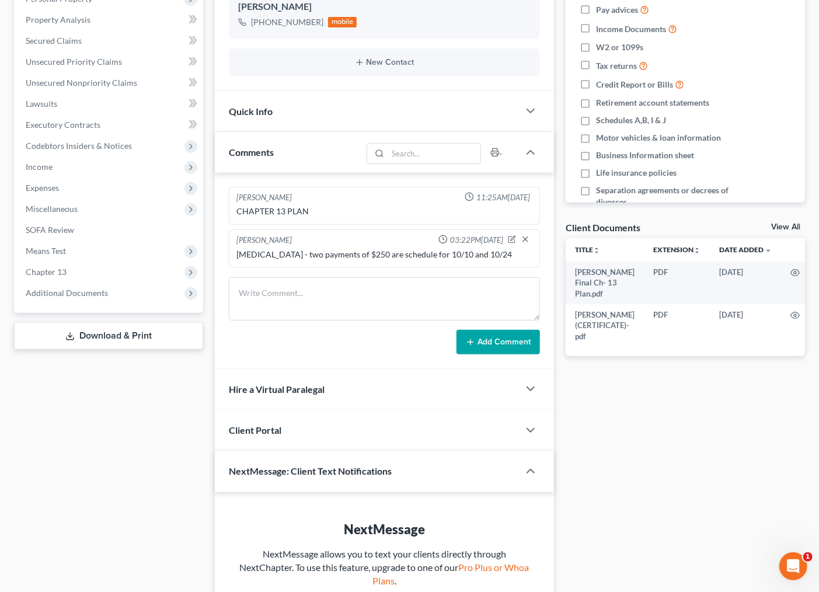
scroll to position [194, 0]
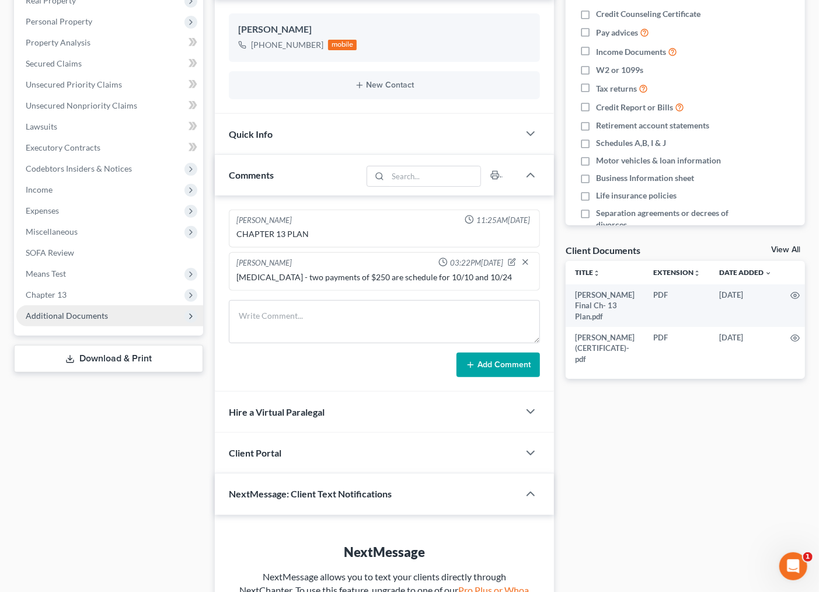
click at [51, 311] on span "Additional Documents" at bounding box center [67, 316] width 82 height 10
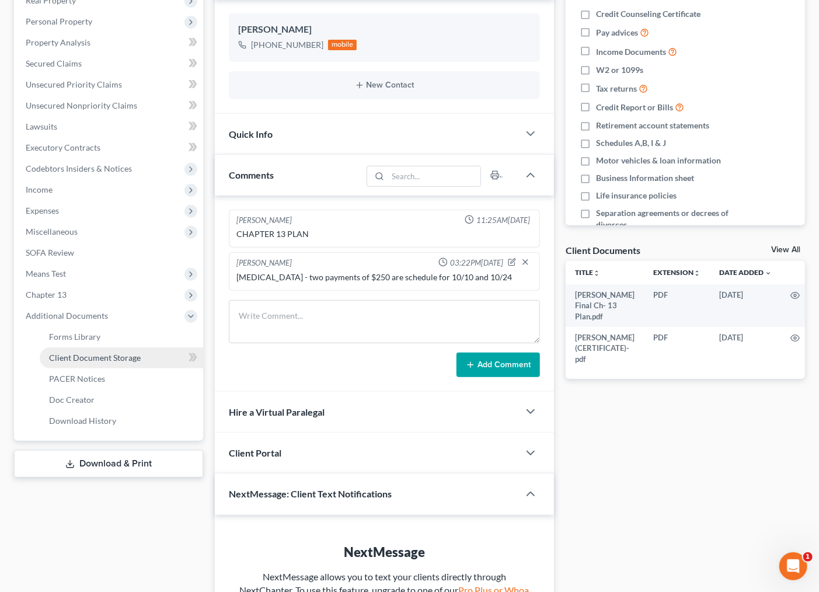
click at [67, 359] on span "Client Document Storage" at bounding box center [95, 358] width 92 height 10
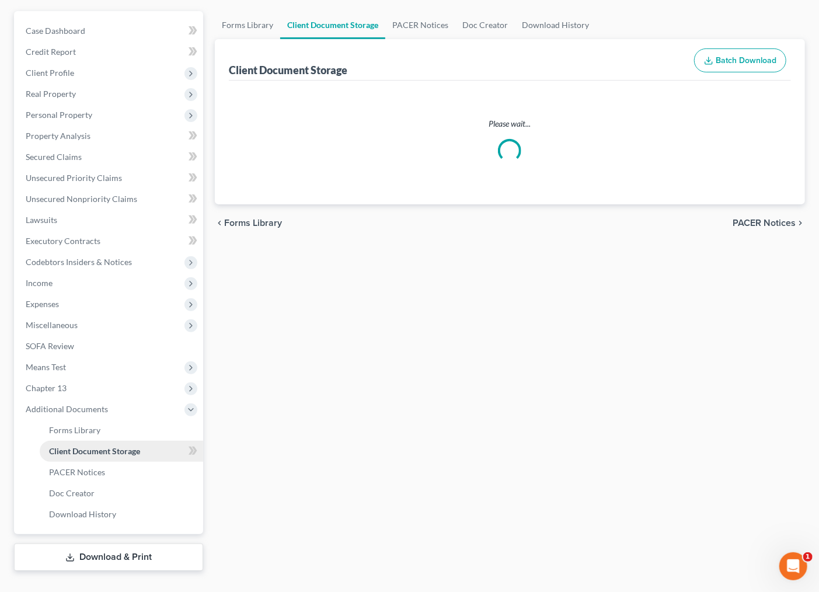
select select "10"
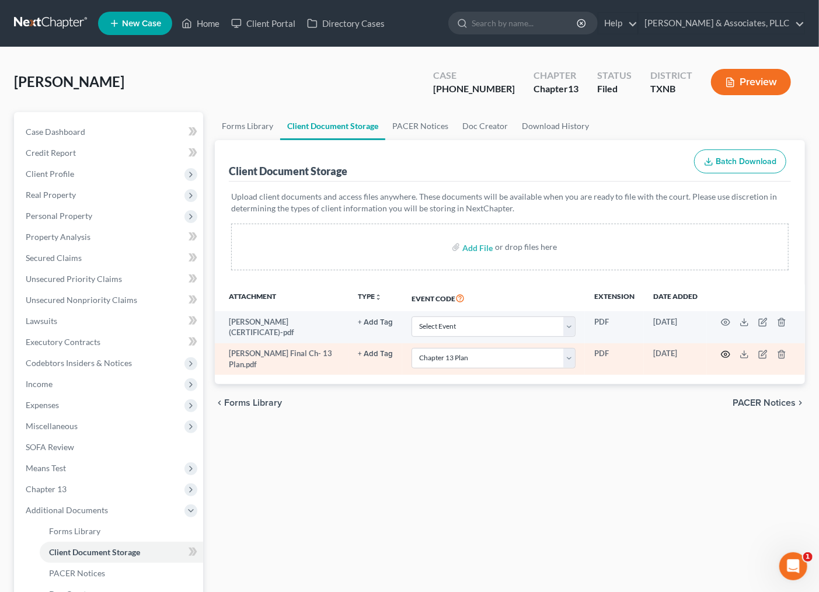
click at [723, 353] on icon "button" at bounding box center [725, 354] width 9 height 9
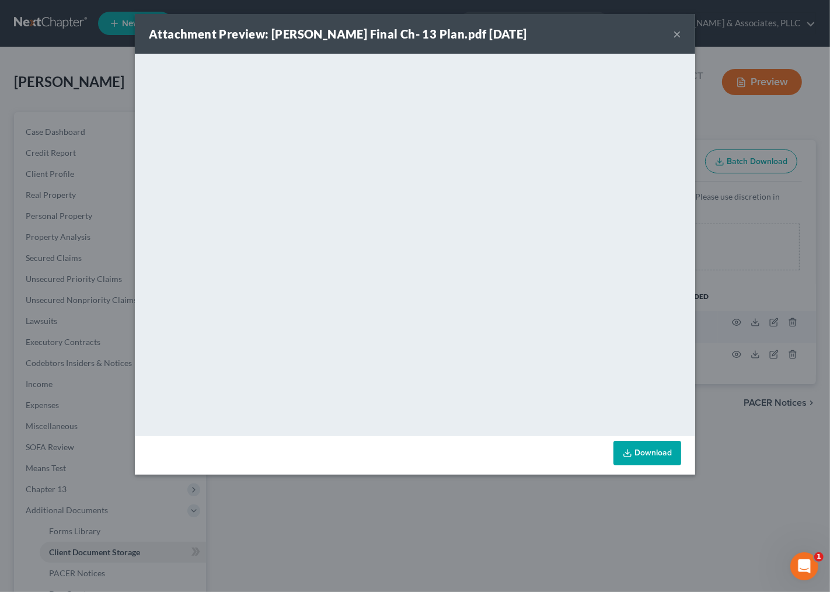
click at [681, 31] on button "×" at bounding box center [677, 34] width 8 height 14
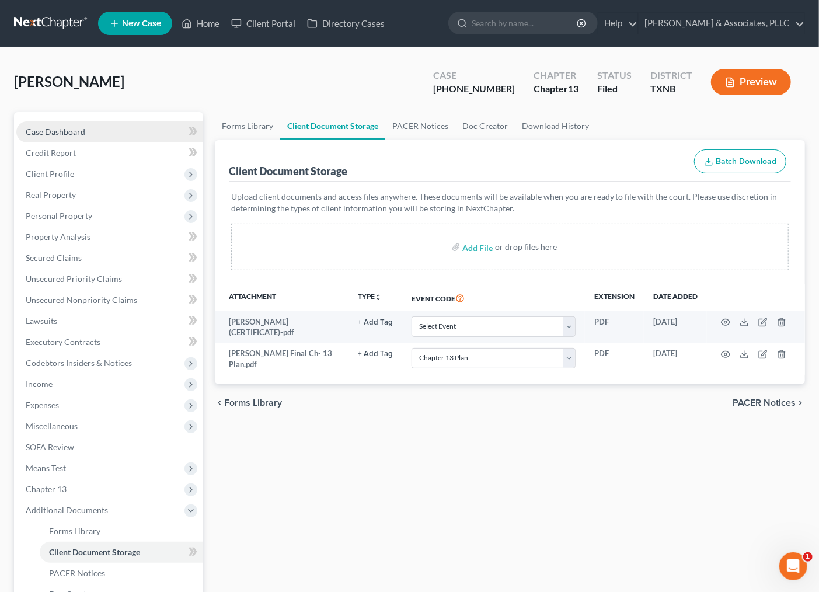
click at [71, 134] on span "Case Dashboard" at bounding box center [56, 132] width 60 height 10
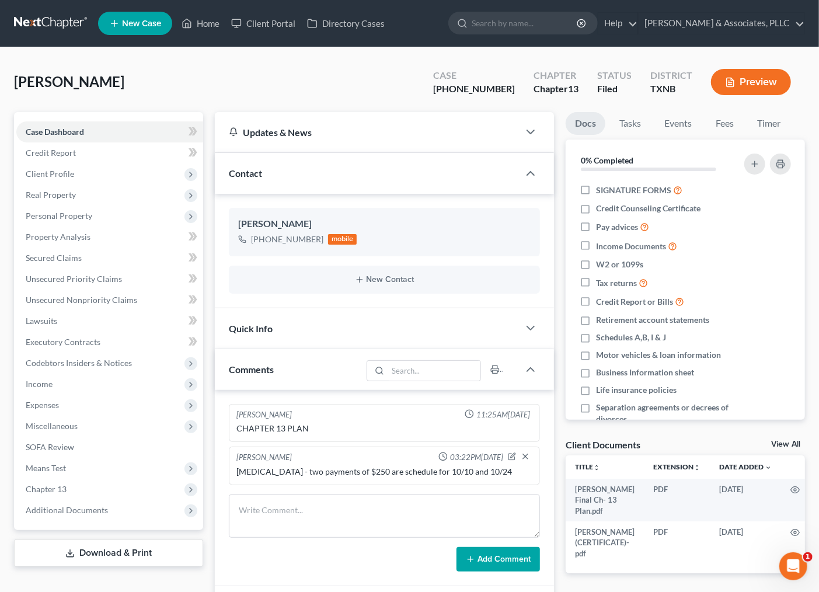
click at [333, 86] on div "[PERSON_NAME] Upgraded Case [PHONE_NUMBER] Chapter Chapter 13 Status [GEOGRAPHI…" at bounding box center [409, 86] width 791 height 51
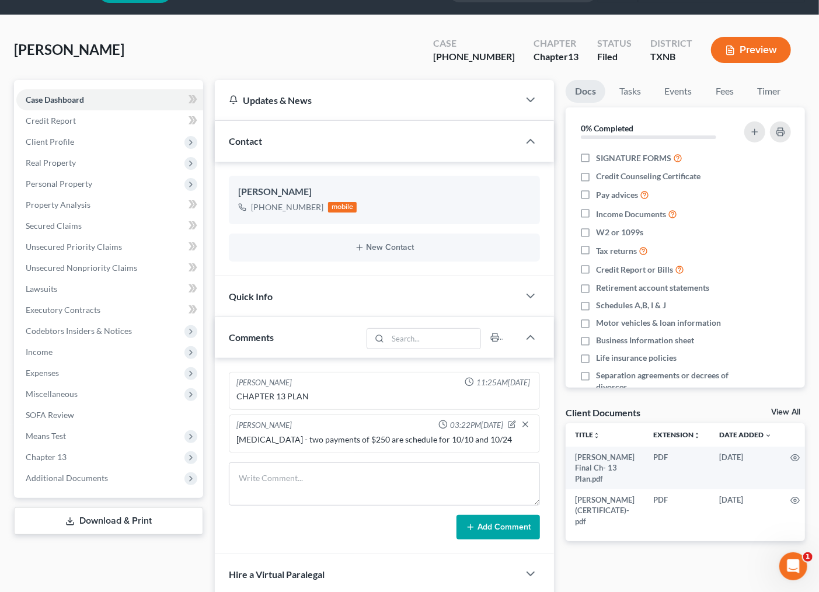
scroll to position [65, 0]
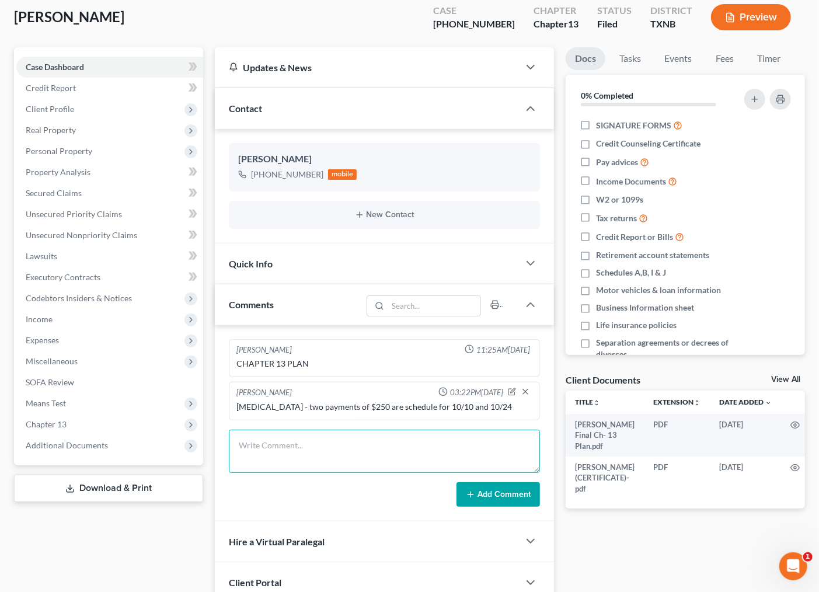
click at [322, 441] on textarea at bounding box center [385, 451] width 312 height 43
click at [290, 444] on textarea "[DATE] tried calling client a few times but call are not going through" at bounding box center [385, 451] width 312 height 43
drag, startPoint x: 325, startPoint y: 445, endPoint x: 492, endPoint y: 446, distance: 167.0
click at [445, 447] on textarea "[DATE] tried calling client a few times but call are not going through" at bounding box center [385, 451] width 312 height 43
click at [492, 446] on textarea "[DATE] tried calling client a few times but call are not going through" at bounding box center [385, 451] width 312 height 43
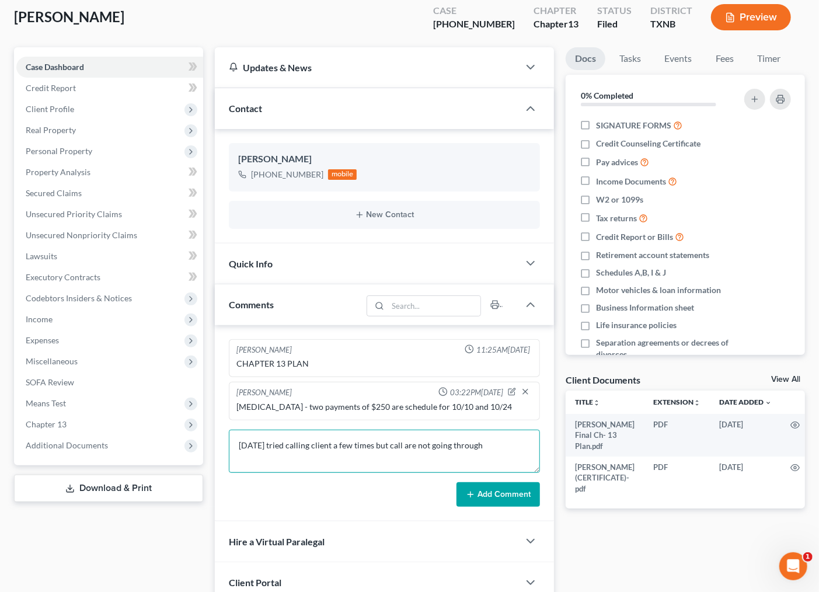
click at [492, 444] on textarea "[DATE] tried calling client a few times but call are not going through" at bounding box center [385, 451] width 312 height 43
click at [379, 445] on textarea "[DATE] tried calling client a few times but call are not going through" at bounding box center [385, 451] width 312 height 43
click at [252, 458] on textarea "[DATE] tried calling client a few times about the NOI re the first payment but …" at bounding box center [385, 451] width 312 height 43
type textarea "[DATE] tried calling client a few times about the NOI re the first payment but …"
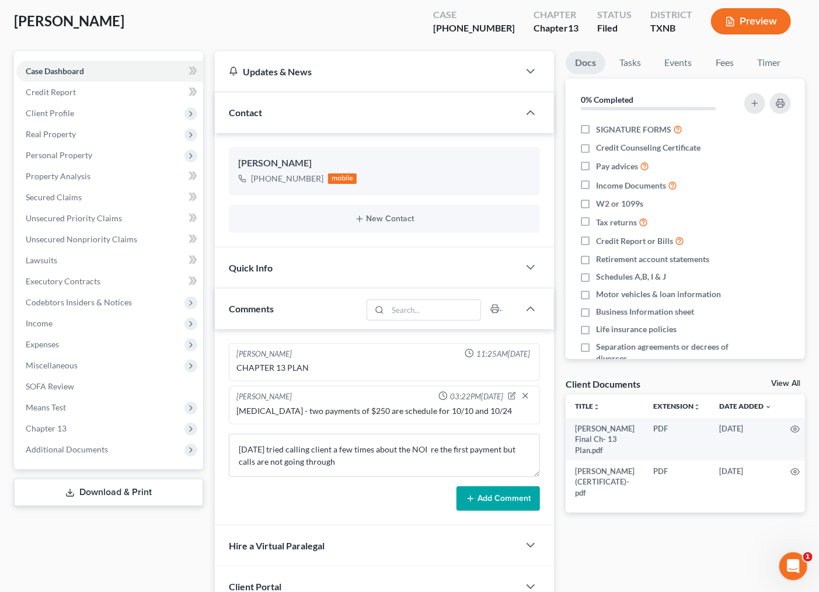
scroll to position [0, 0]
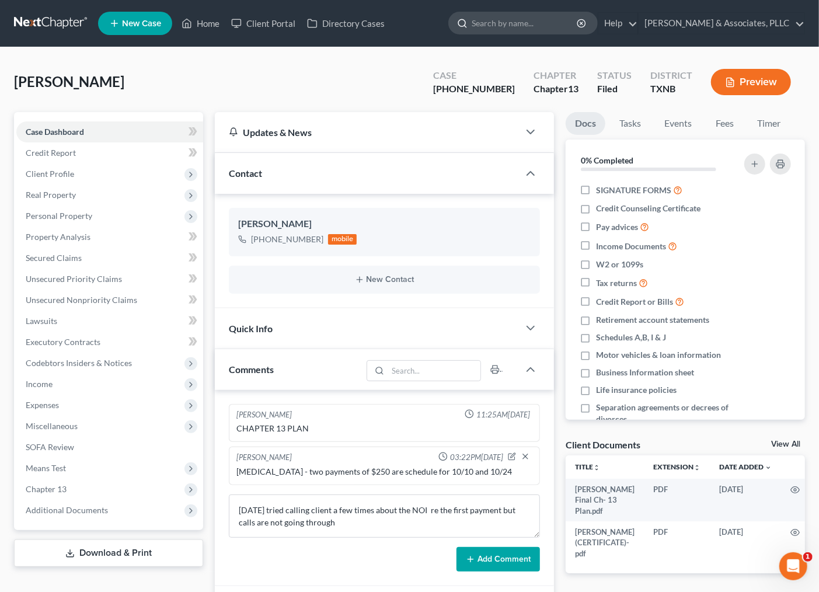
click at [507, 26] on input "search" at bounding box center [525, 23] width 107 height 22
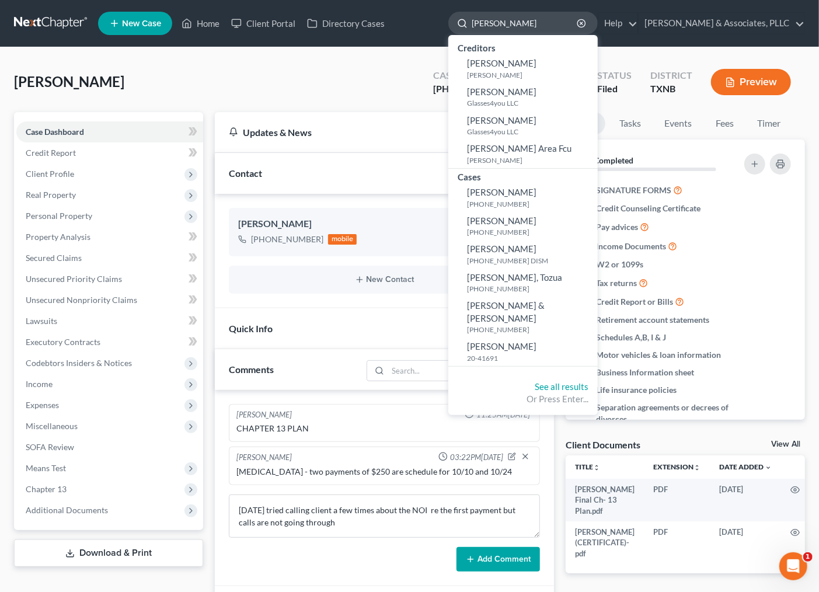
type input "[PERSON_NAME]"
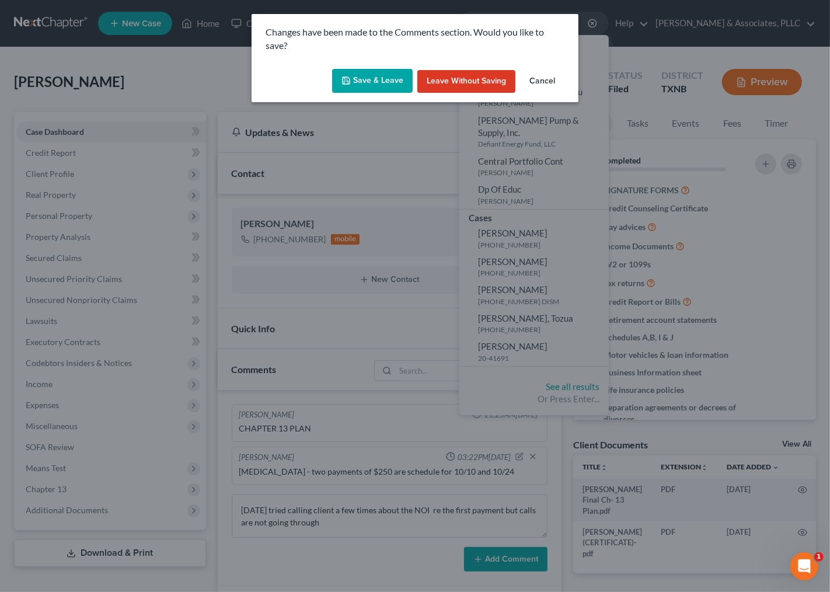
click at [366, 76] on button "Save & Leave" at bounding box center [372, 81] width 81 height 25
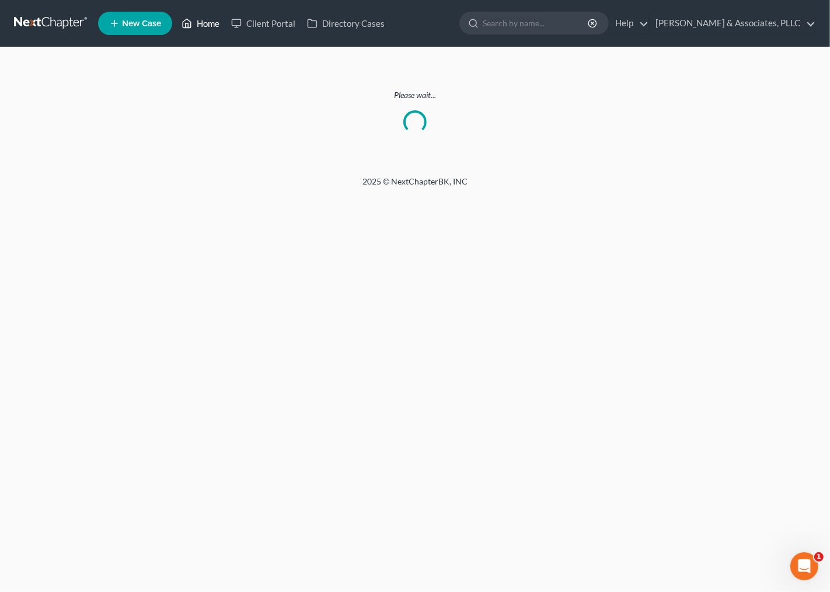
click at [216, 26] on link "Home" at bounding box center [201, 23] width 50 height 21
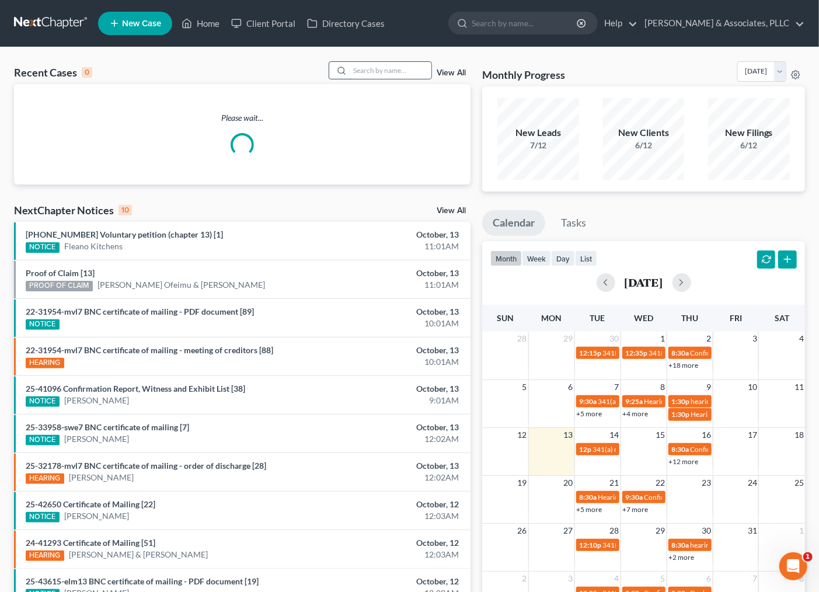
click at [381, 68] on input "search" at bounding box center [391, 70] width 82 height 17
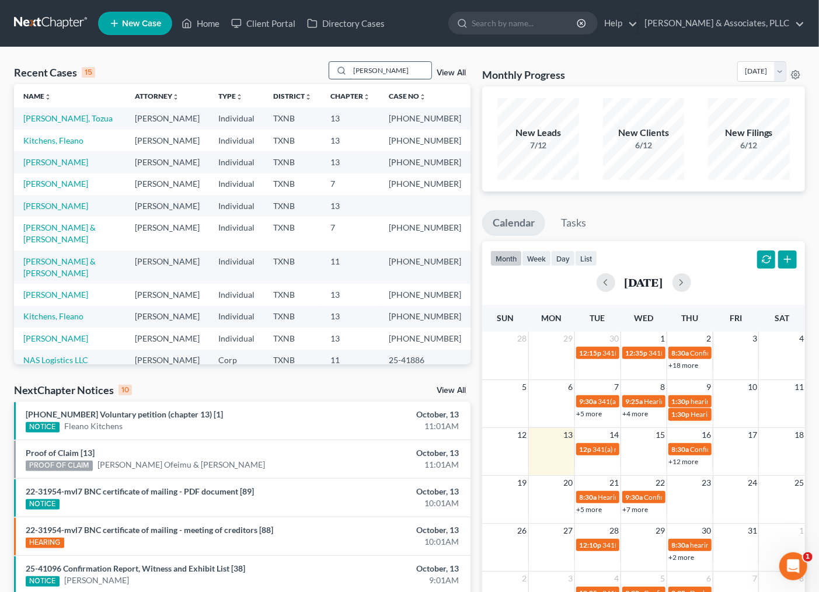
type input "[PERSON_NAME]"
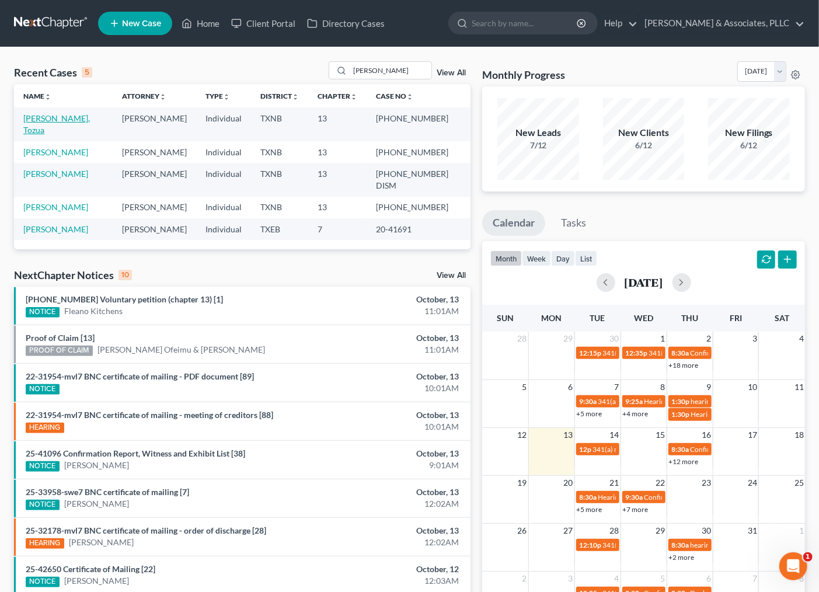
click at [72, 118] on link "[PERSON_NAME], Tozua" at bounding box center [56, 124] width 67 height 22
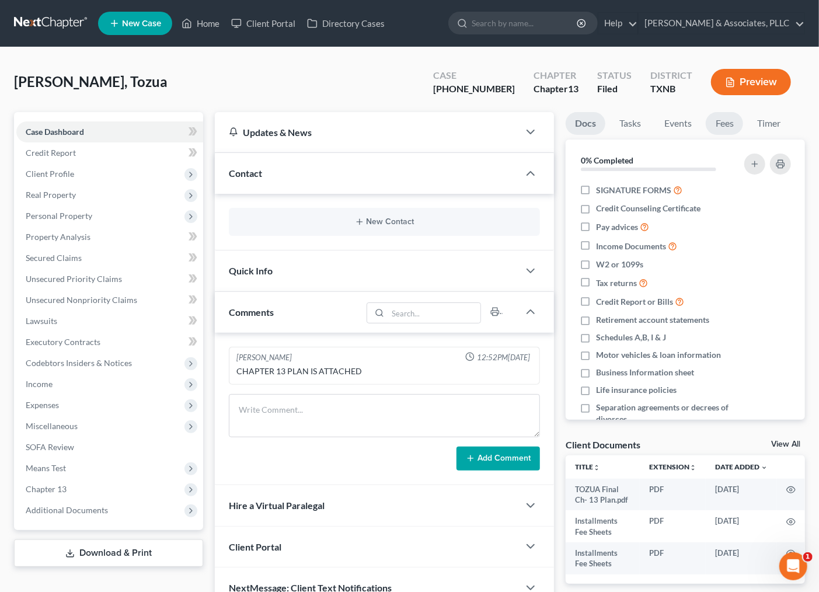
click at [736, 125] on link "Fees" at bounding box center [724, 123] width 37 height 23
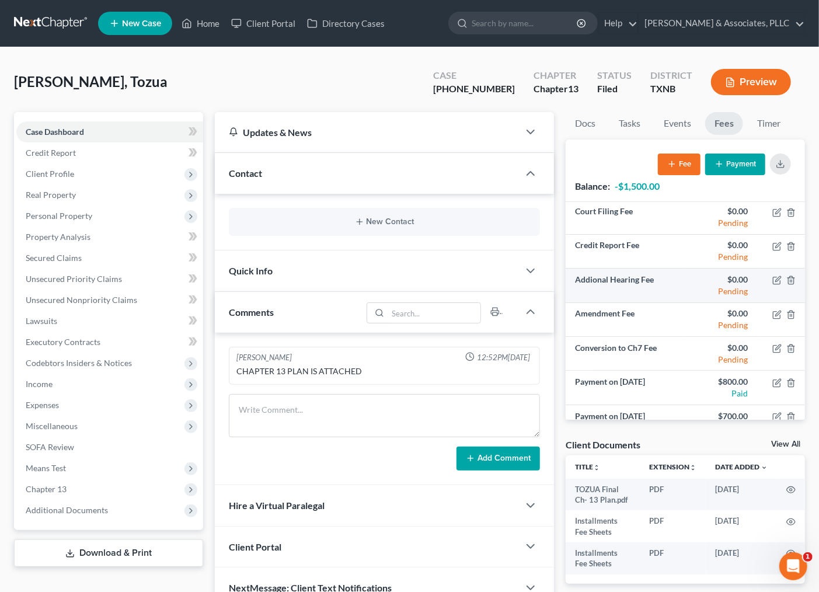
scroll to position [55, 0]
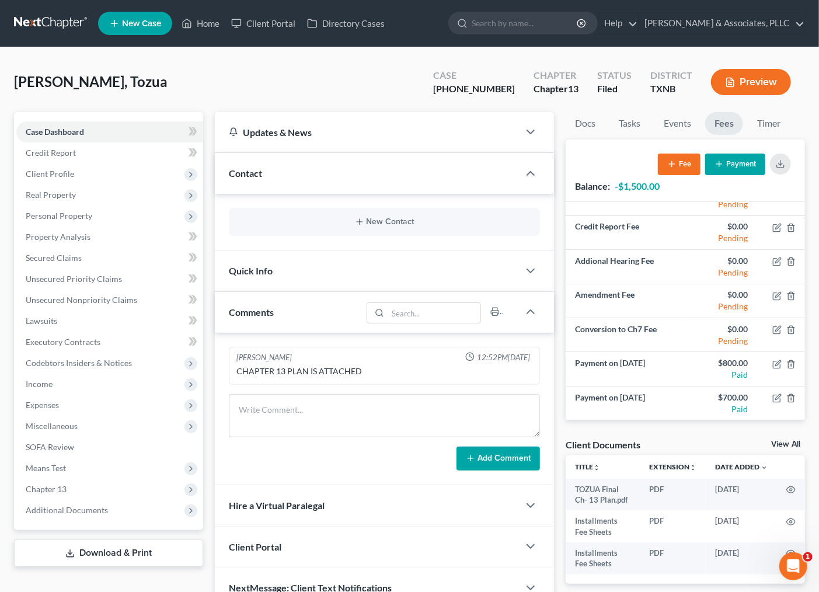
click at [280, 73] on div "[PERSON_NAME], Tozua Upgraded Case [PHONE_NUMBER] Chapter Chapter 13 Status [GE…" at bounding box center [409, 86] width 791 height 51
drag, startPoint x: 203, startPoint y: 25, endPoint x: 559, endPoint y: 123, distance: 370.1
click at [203, 25] on link "Home" at bounding box center [201, 23] width 50 height 21
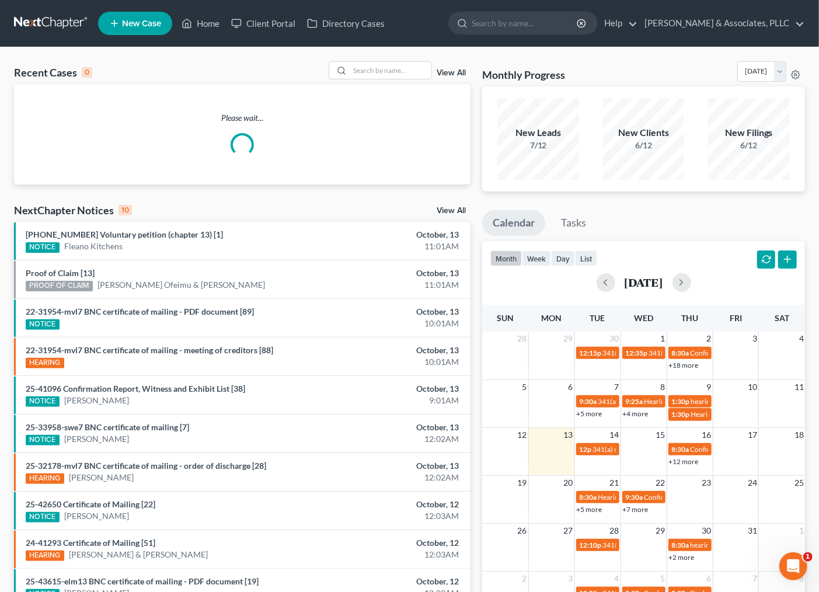
click at [380, 50] on div "Recent Cases 0 View All Please wait... NextChapter Notices 10 View All [PHONE_N…" at bounding box center [409, 350] width 819 height 606
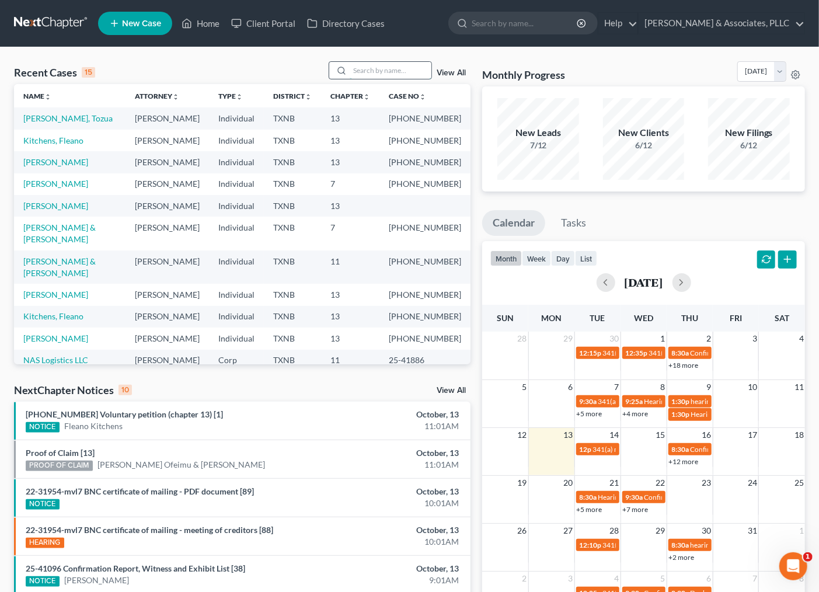
drag, startPoint x: 384, startPoint y: 71, endPoint x: 395, endPoint y: 69, distance: 11.3
click at [384, 70] on input "search" at bounding box center [391, 70] width 82 height 17
type input "[PERSON_NAME]"
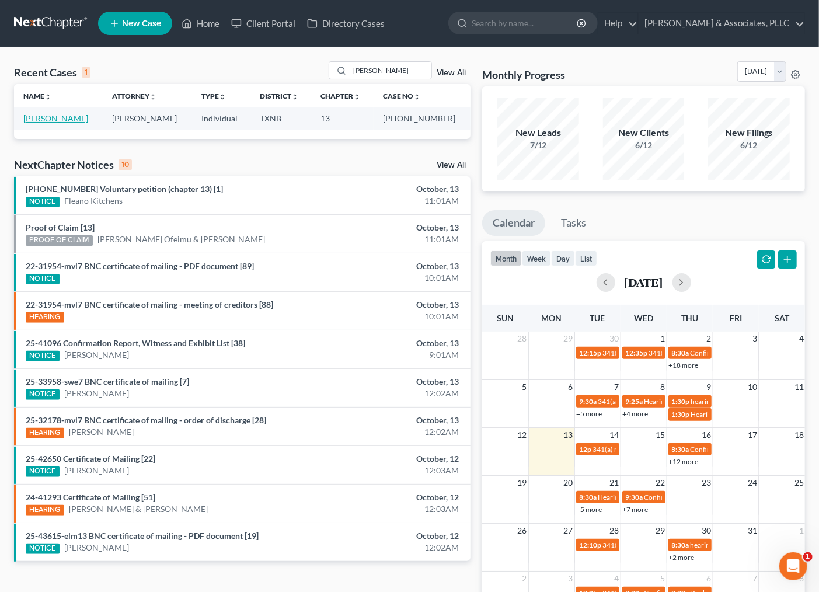
click at [43, 118] on link "[PERSON_NAME]" at bounding box center [55, 118] width 65 height 10
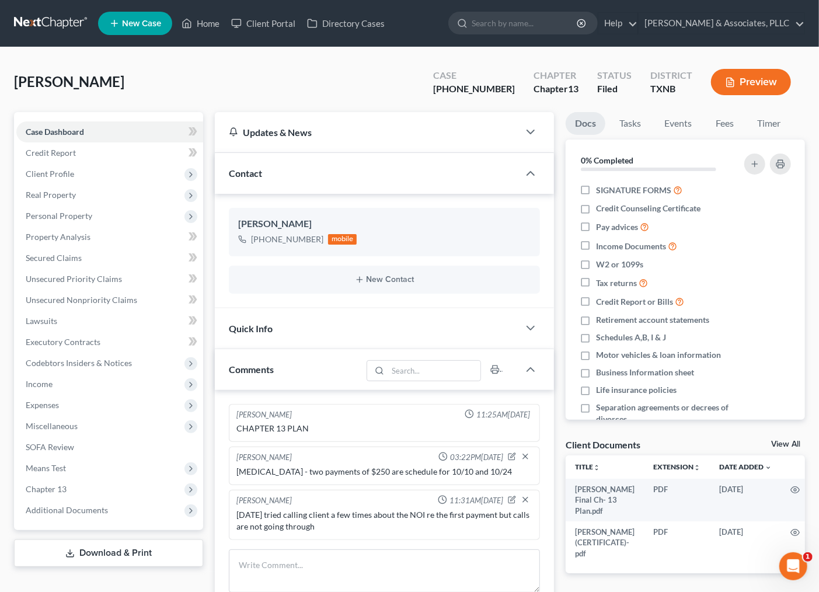
drag, startPoint x: 79, startPoint y: 506, endPoint x: 295, endPoint y: 450, distance: 223.7
click at [79, 506] on span "Additional Documents" at bounding box center [67, 510] width 82 height 10
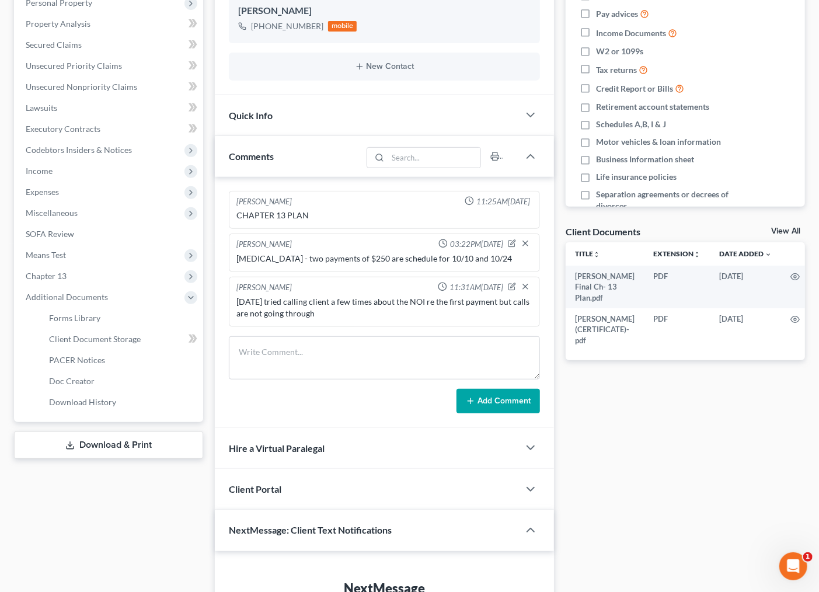
scroll to position [259, 0]
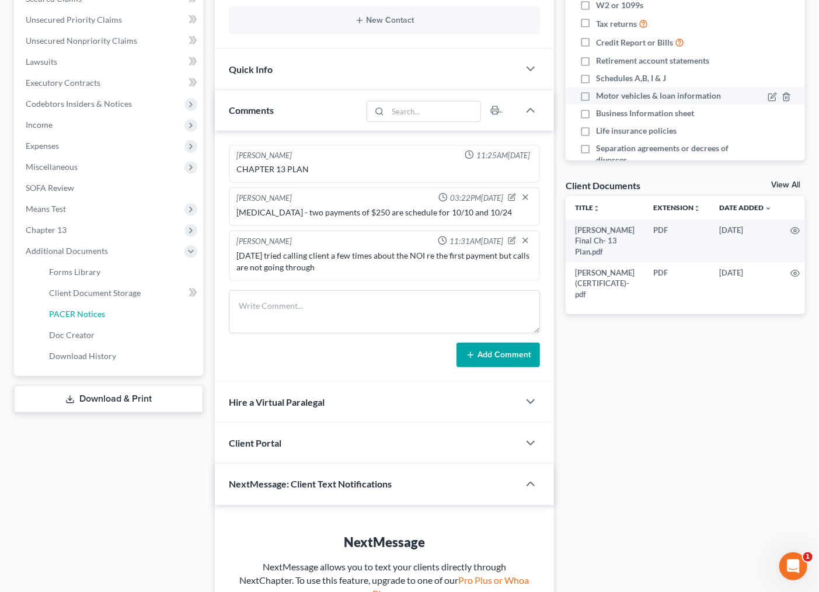
click at [88, 313] on span "PACER Notices" at bounding box center [77, 314] width 56 height 10
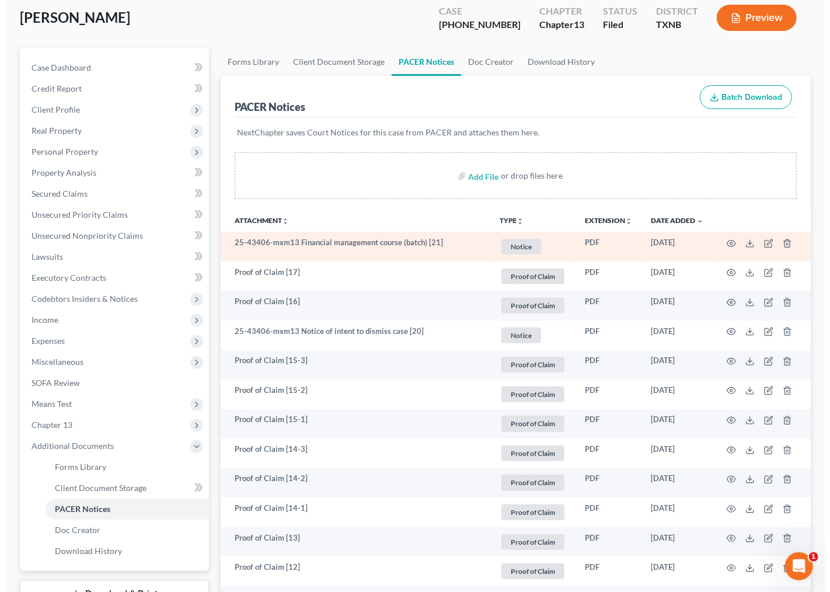
scroll to position [65, 0]
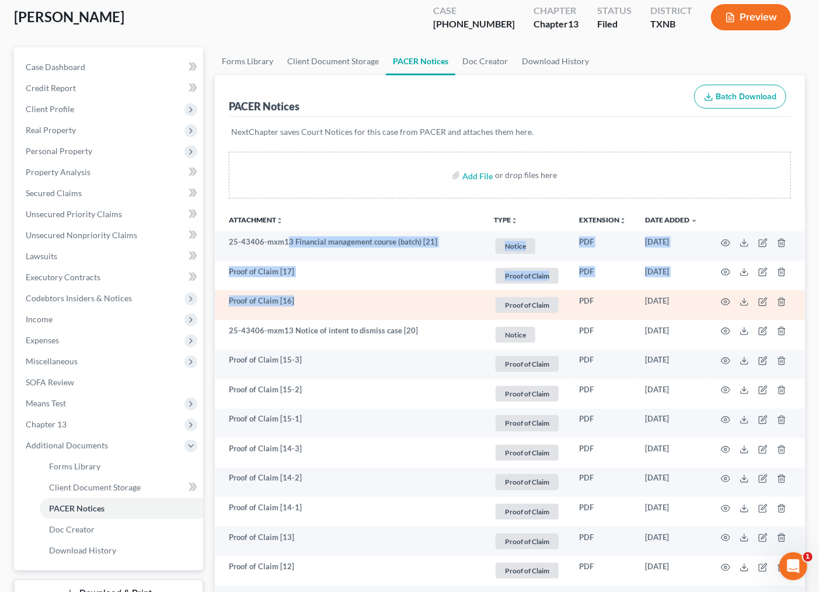
drag, startPoint x: 285, startPoint y: 242, endPoint x: 363, endPoint y: 290, distance: 90.9
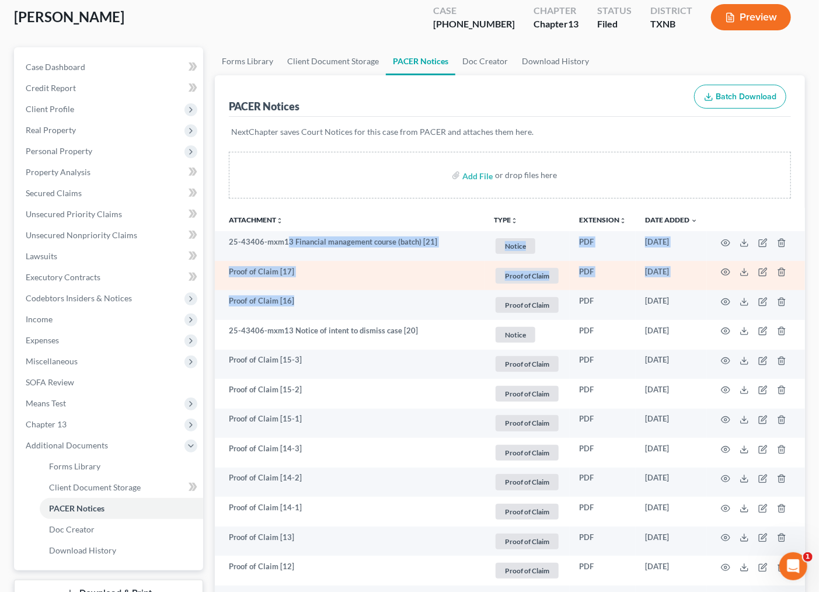
click at [355, 275] on td "Proof of Claim [17]" at bounding box center [350, 276] width 270 height 30
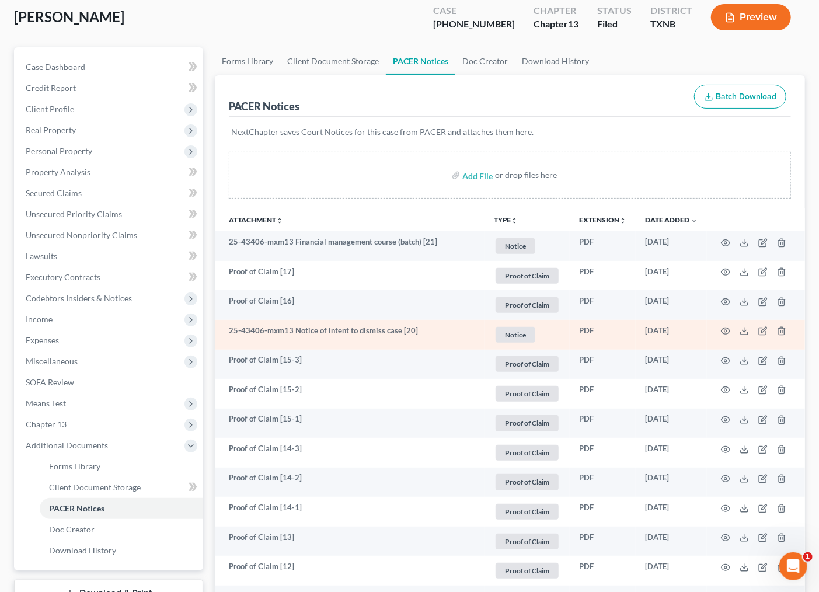
click at [304, 335] on td "25-43406-mxm13 Notice of intent to dismiss case [20]" at bounding box center [350, 335] width 270 height 30
click at [722, 331] on icon "button" at bounding box center [725, 330] width 9 height 9
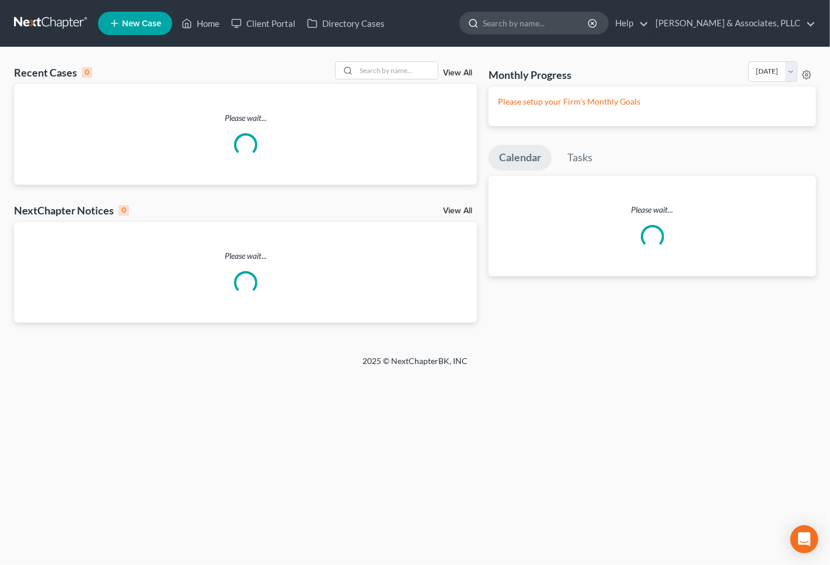
click at [545, 20] on input "search" at bounding box center [536, 23] width 107 height 22
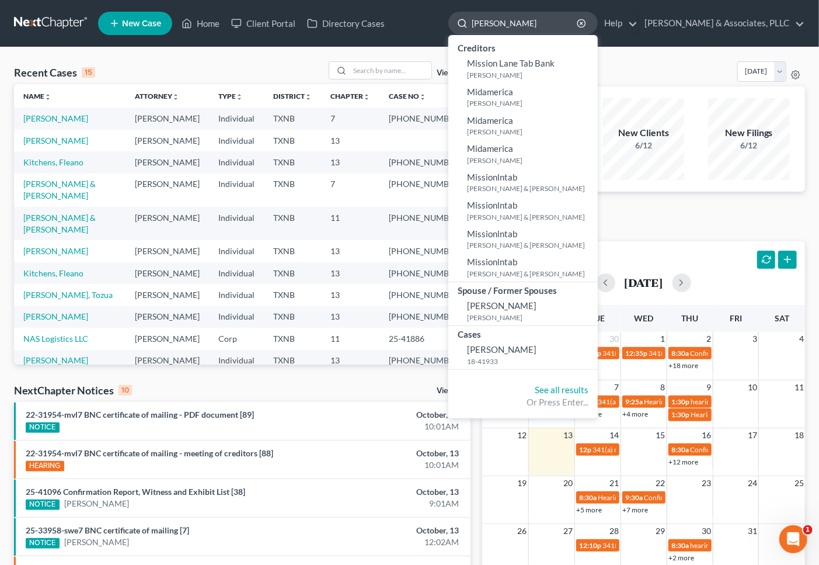
type input "[PERSON_NAME]"
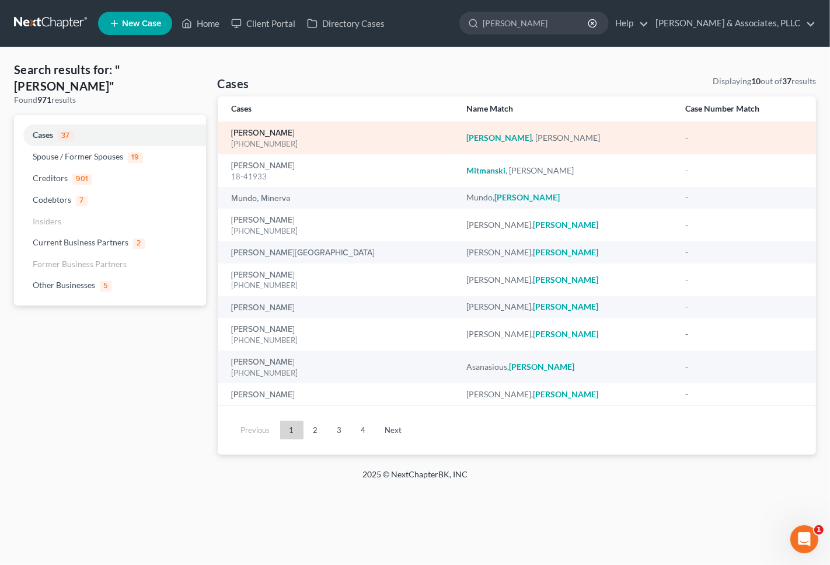
click at [242, 129] on link "[PERSON_NAME]" at bounding box center [264, 133] width 64 height 8
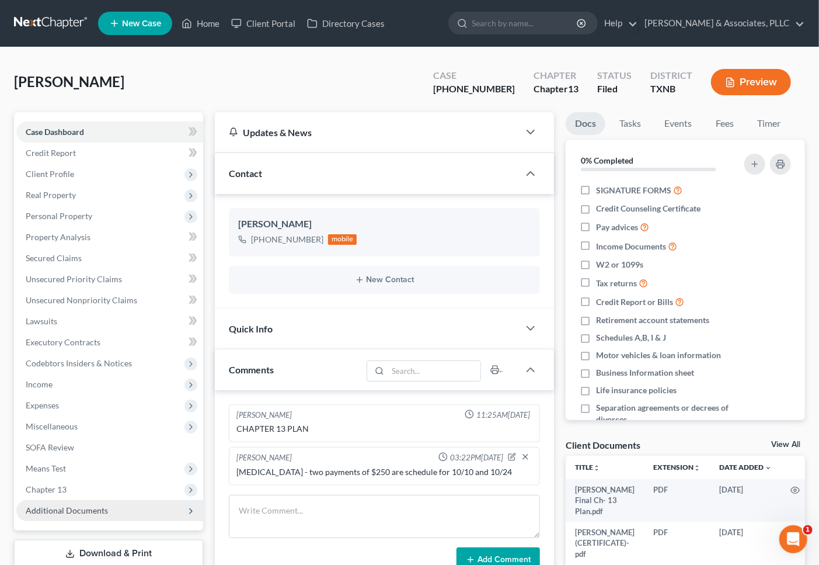
click at [78, 505] on span "Additional Documents" at bounding box center [67, 510] width 82 height 10
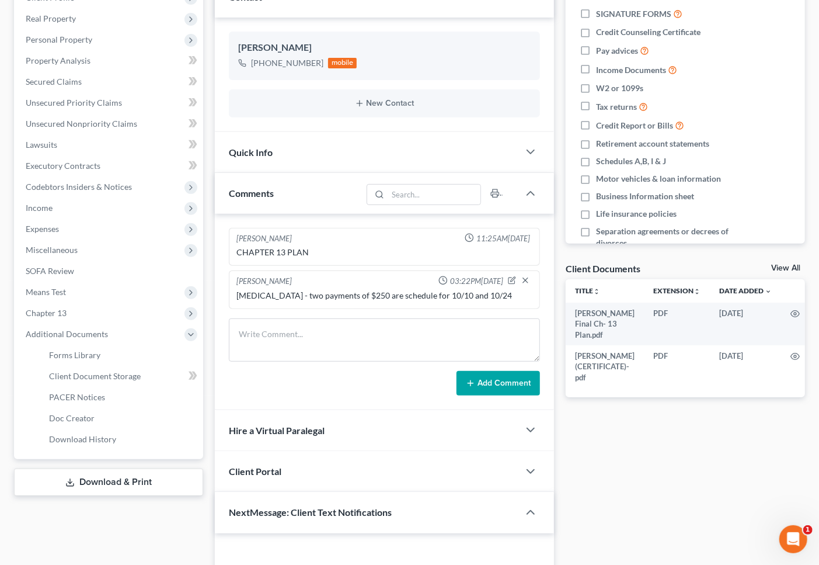
scroll to position [194, 0]
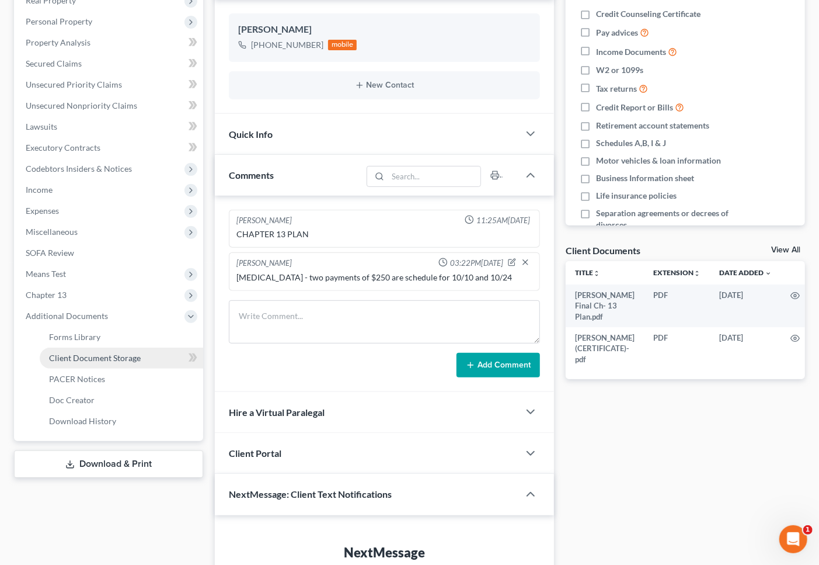
click at [115, 353] on span "Client Document Storage" at bounding box center [95, 358] width 92 height 10
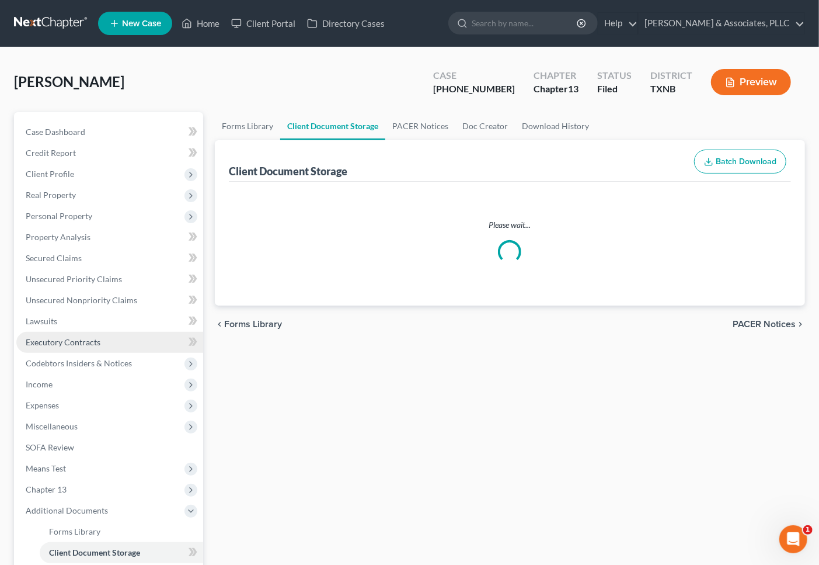
select select "10"
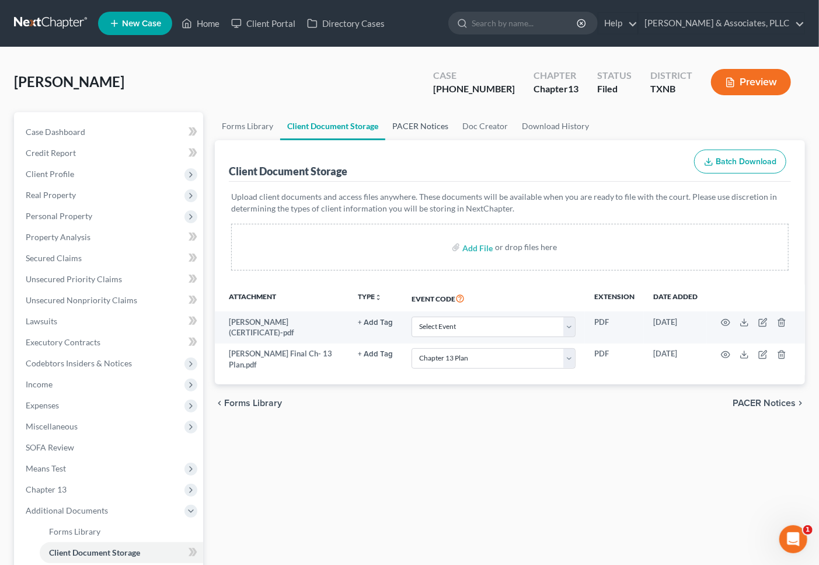
click at [412, 124] on link "PACER Notices" at bounding box center [420, 126] width 70 height 28
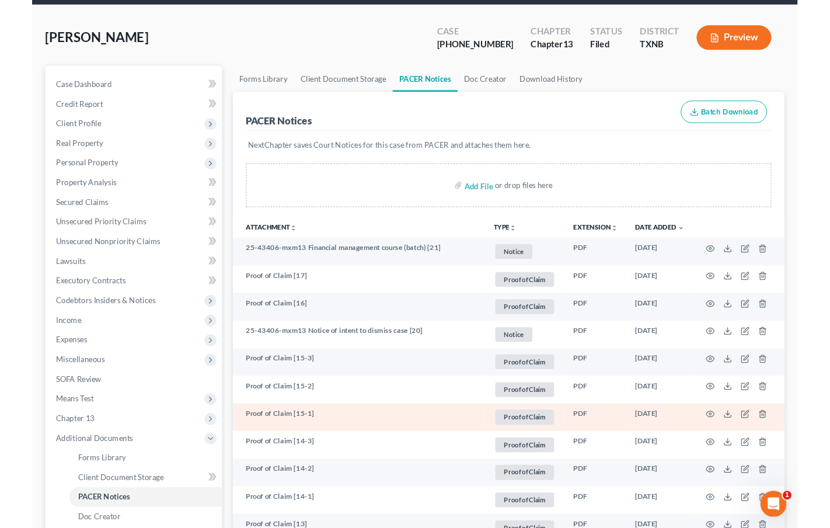
scroll to position [65, 0]
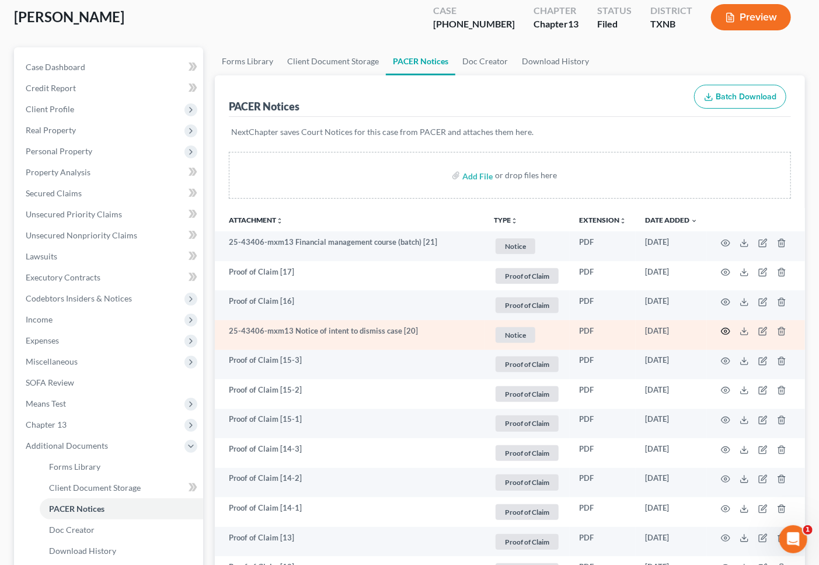
click at [725, 332] on circle "button" at bounding box center [726, 331] width 2 height 2
